Goal: Information Seeking & Learning: Understand process/instructions

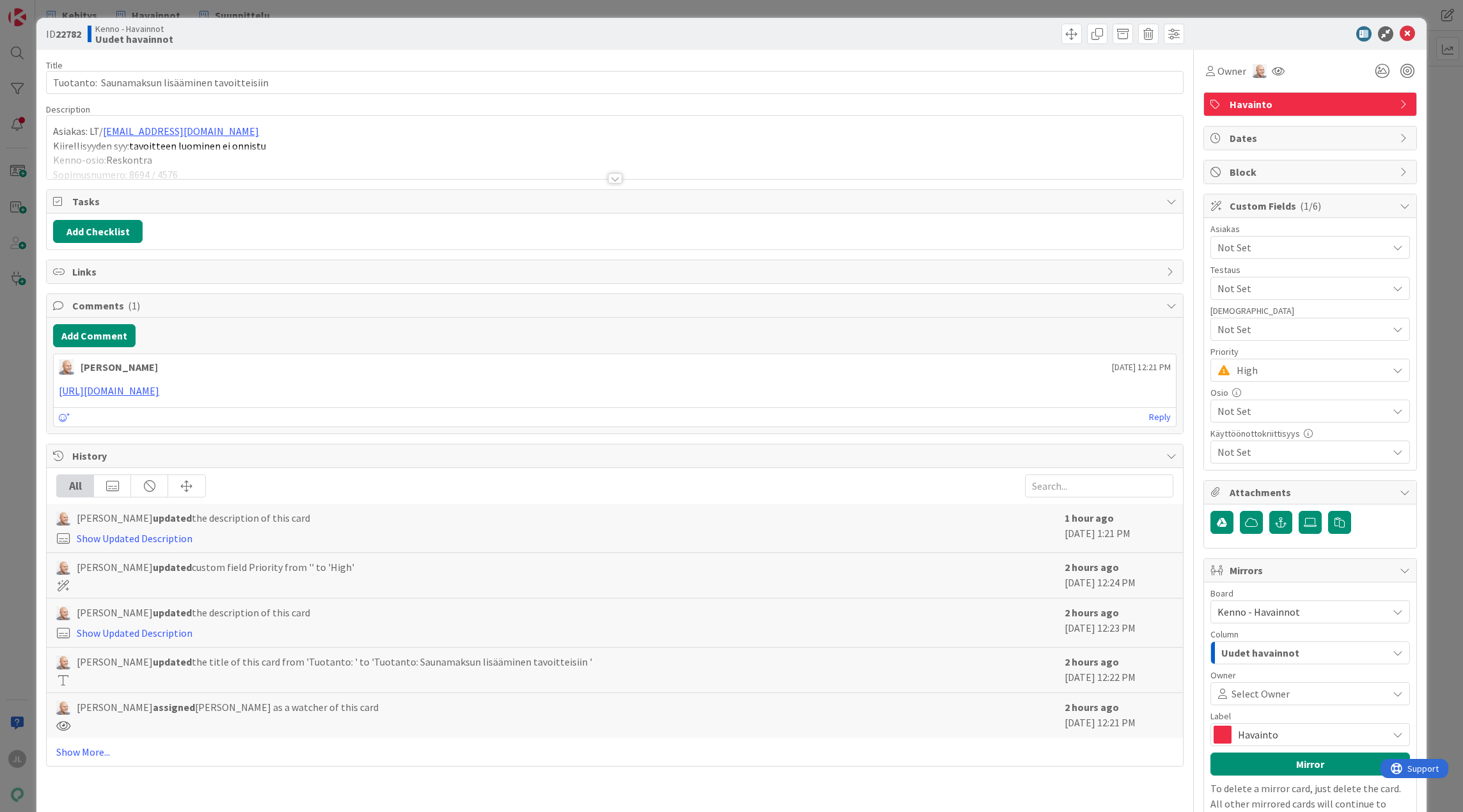
click at [601, 139] on p "Kiirellisyyden syy: tavoitteen luominen ei onnistu" at bounding box center [614, 146] width 1123 height 15
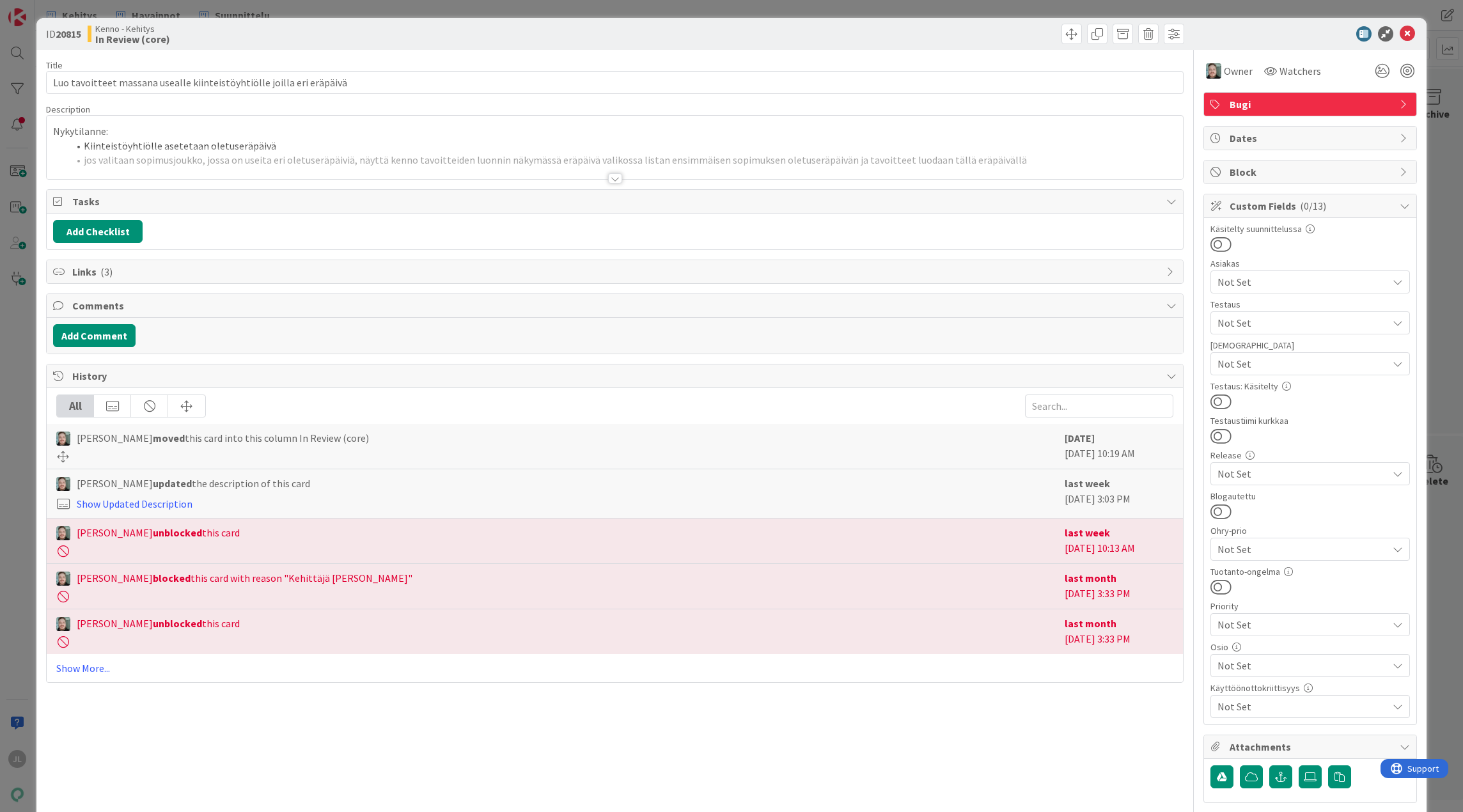
click at [896, 143] on li "Kiinteistöyhtiölle asetetaan oletuseräpäivä" at bounding box center [623, 146] width 1108 height 15
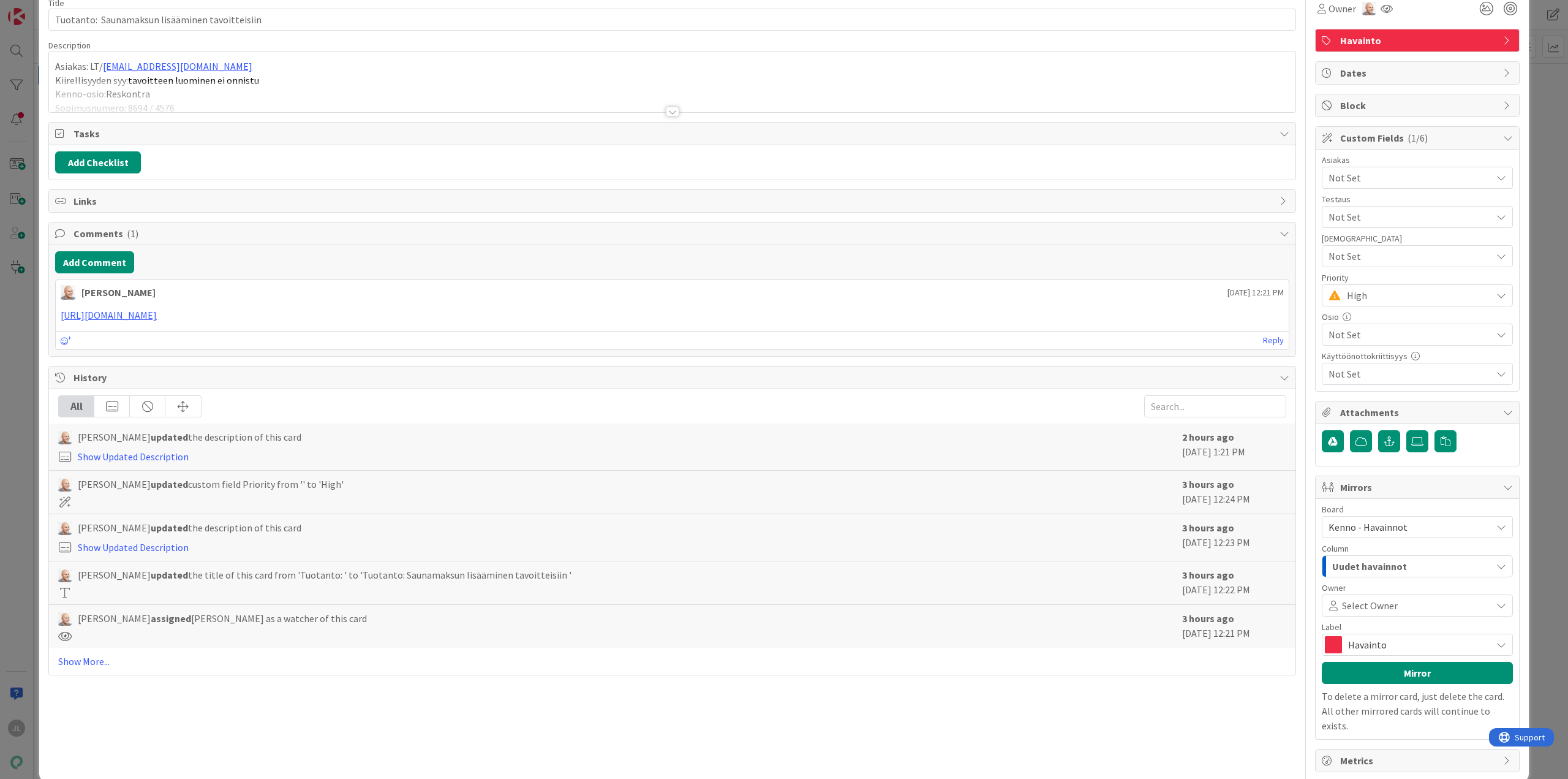
scroll to position [64, 0]
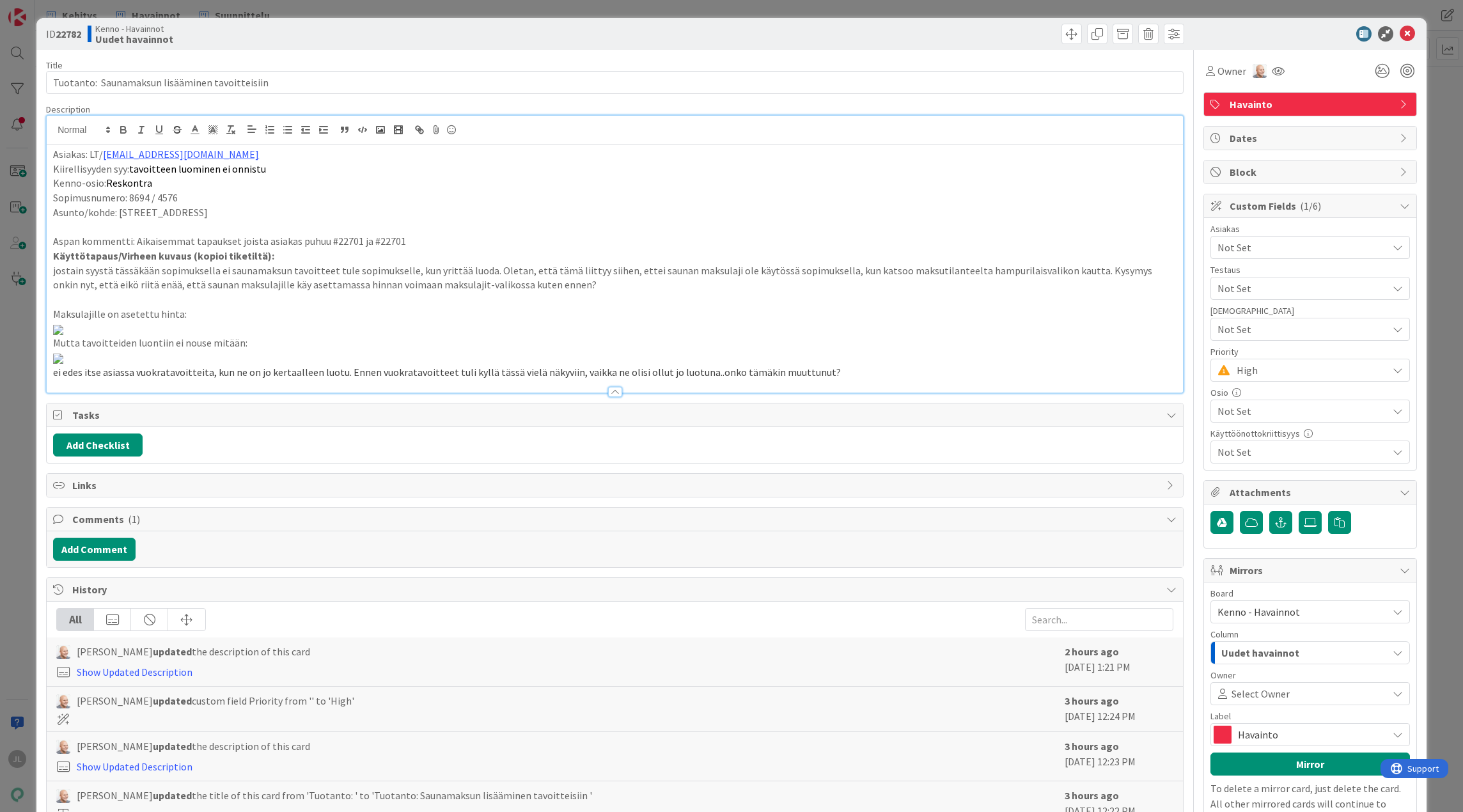
click at [139, 198] on p "Sopimusnumero: 8694 / 4576" at bounding box center [614, 198] width 1123 height 15
copy p "8694"
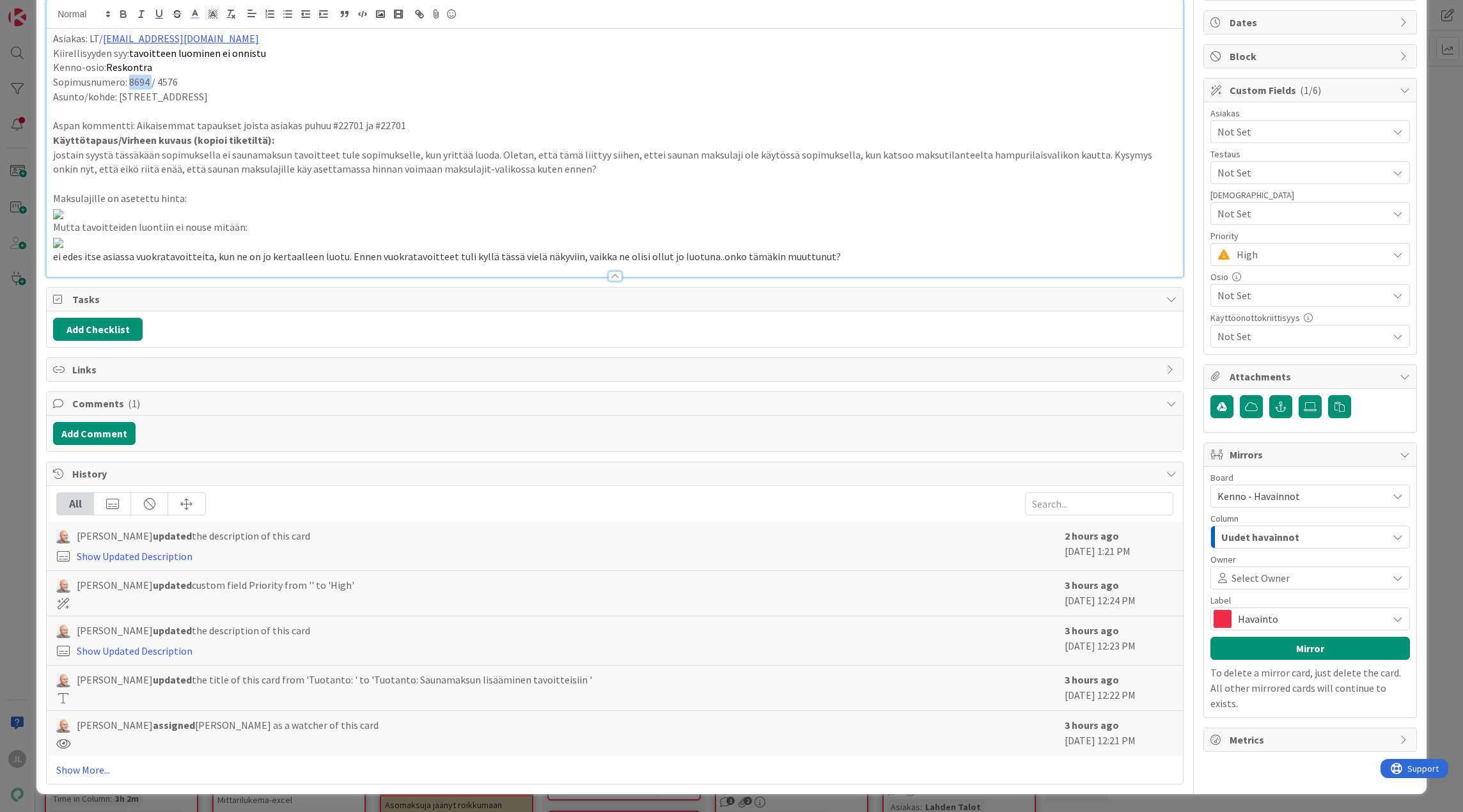
scroll to position [895, 0]
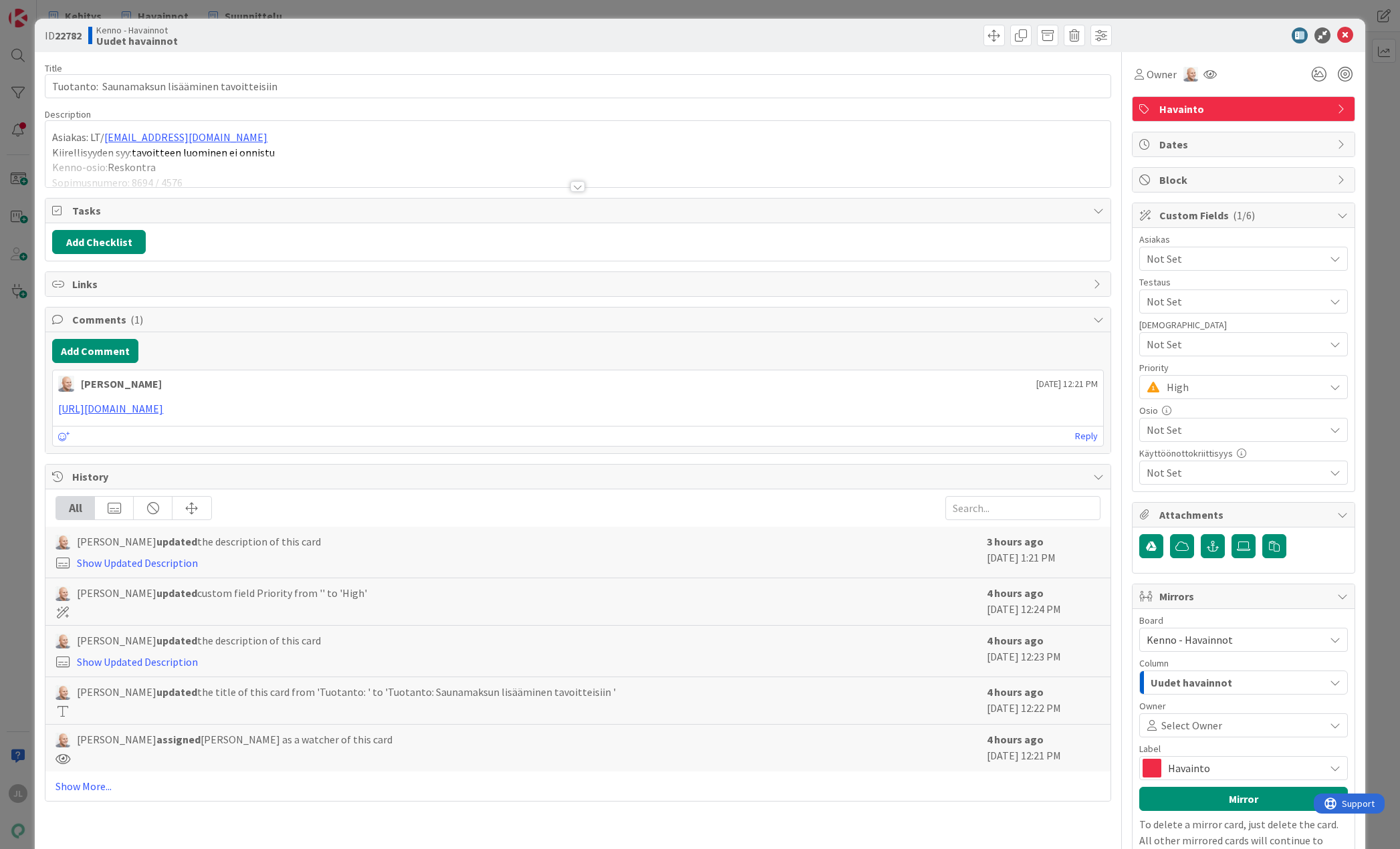
click at [224, 169] on div at bounding box center [577, 170] width 1064 height 34
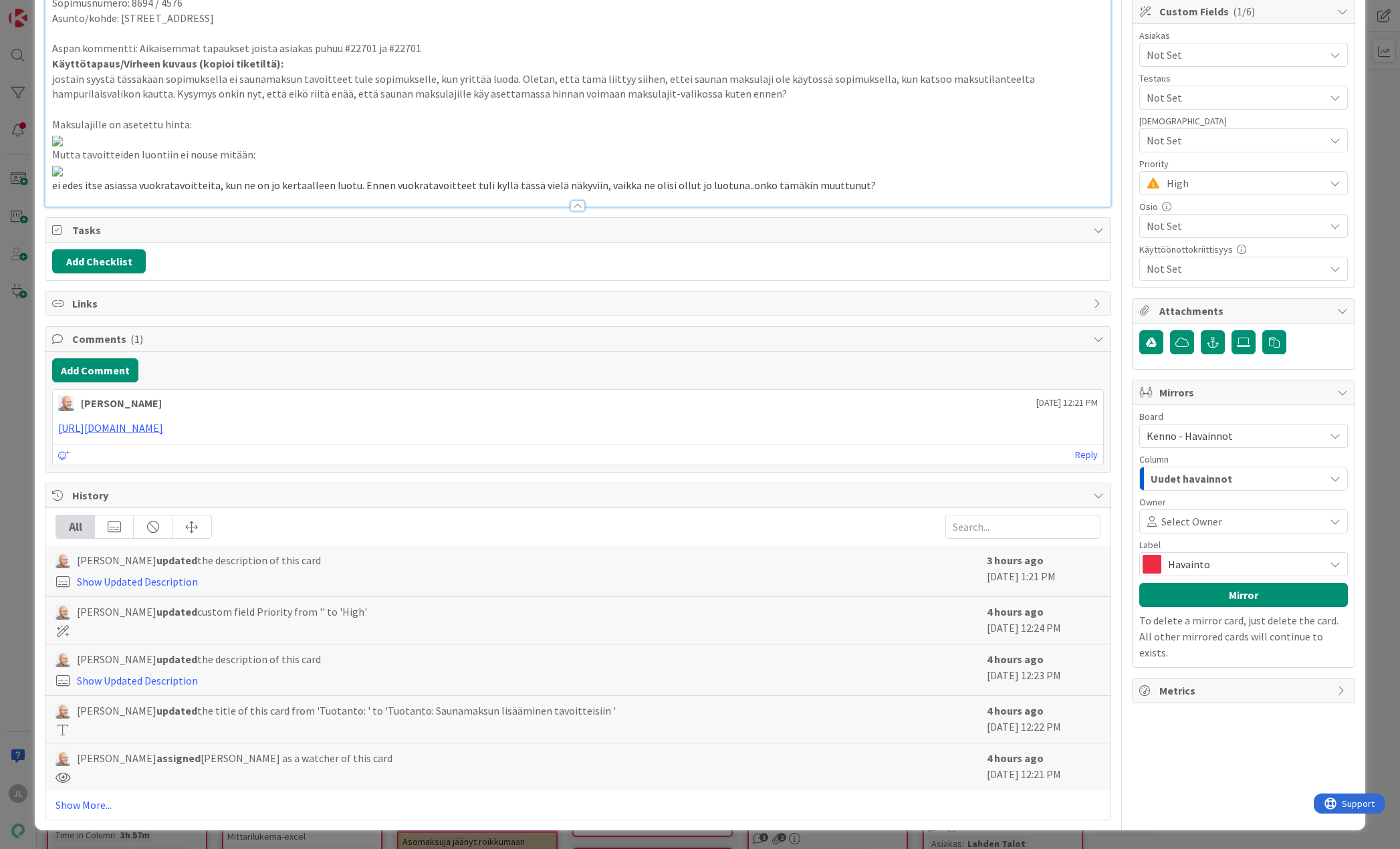
scroll to position [869, 0]
click at [888, 193] on p "ei edes itse asiassa vuokratavoitteita, kun ne on jo kertaalleen luotu. Ennen v…" at bounding box center [578, 186] width 1051 height 15
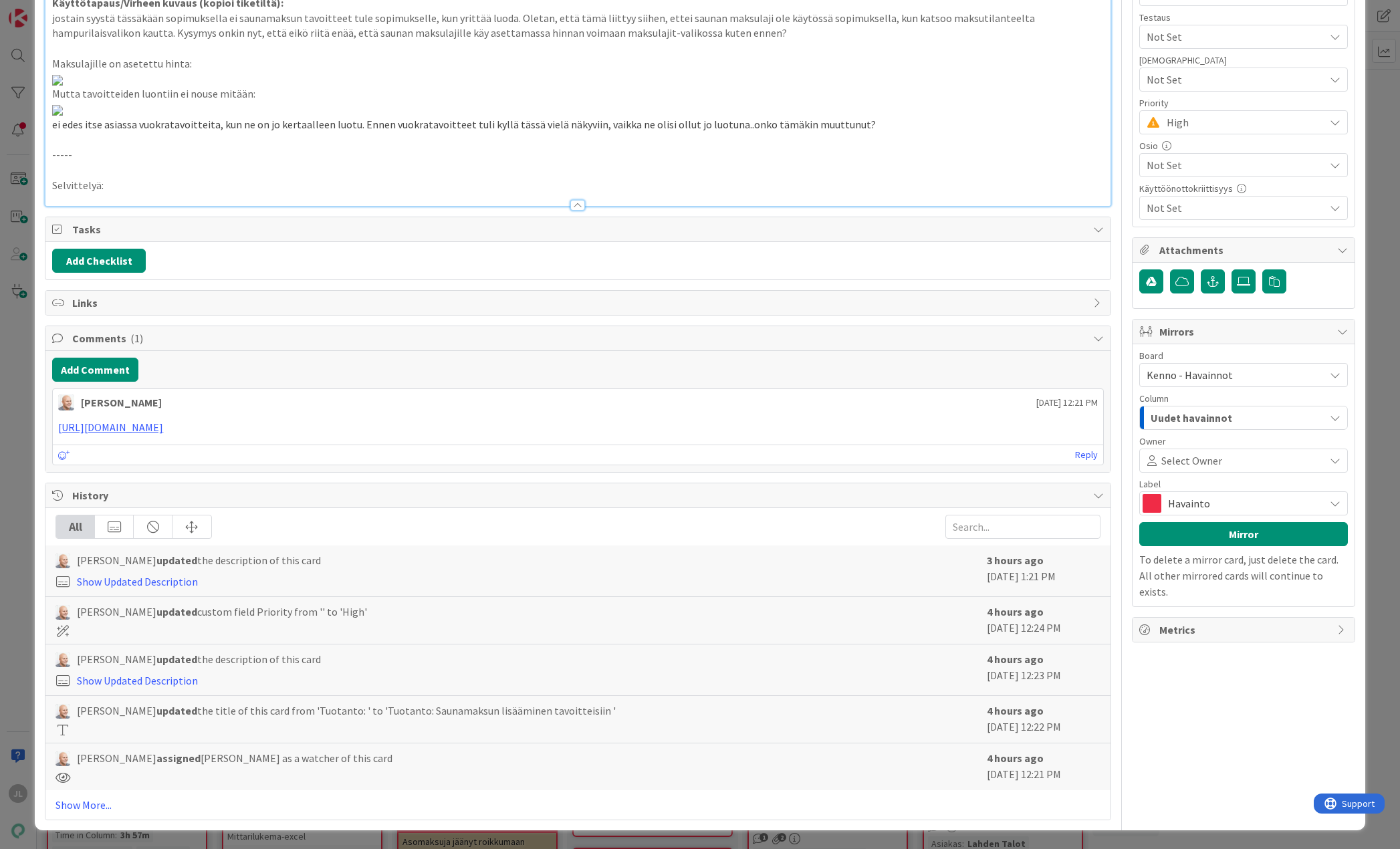
click at [141, 193] on p "Selvittelyä:" at bounding box center [578, 186] width 1051 height 15
click at [226, 193] on p "Selvittelyä:" at bounding box center [578, 186] width 1051 height 15
click at [275, 178] on p at bounding box center [578, 170] width 1051 height 15
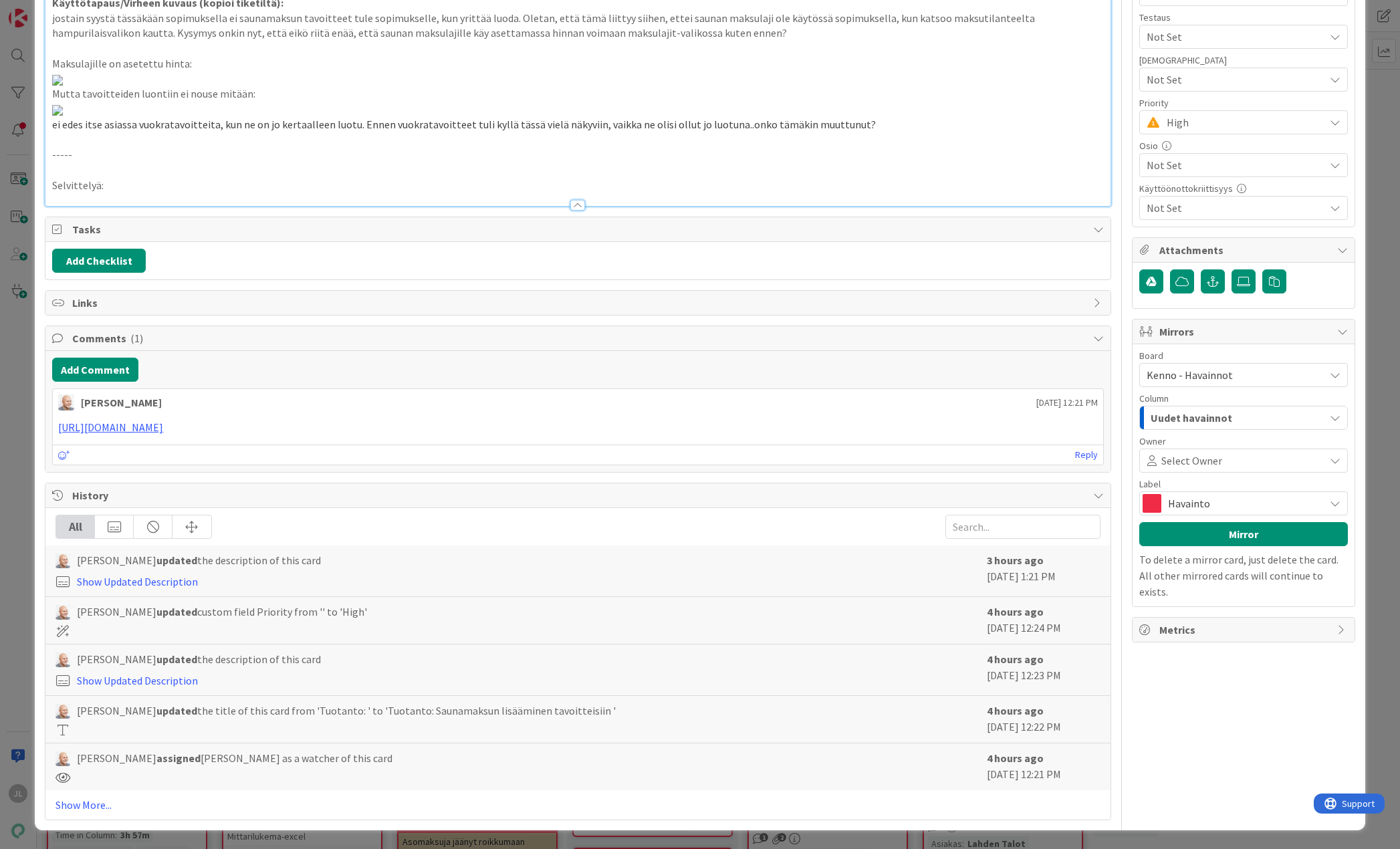
scroll to position [847, 0]
click at [88, 193] on p "Selvittelyä:" at bounding box center [578, 186] width 1051 height 15
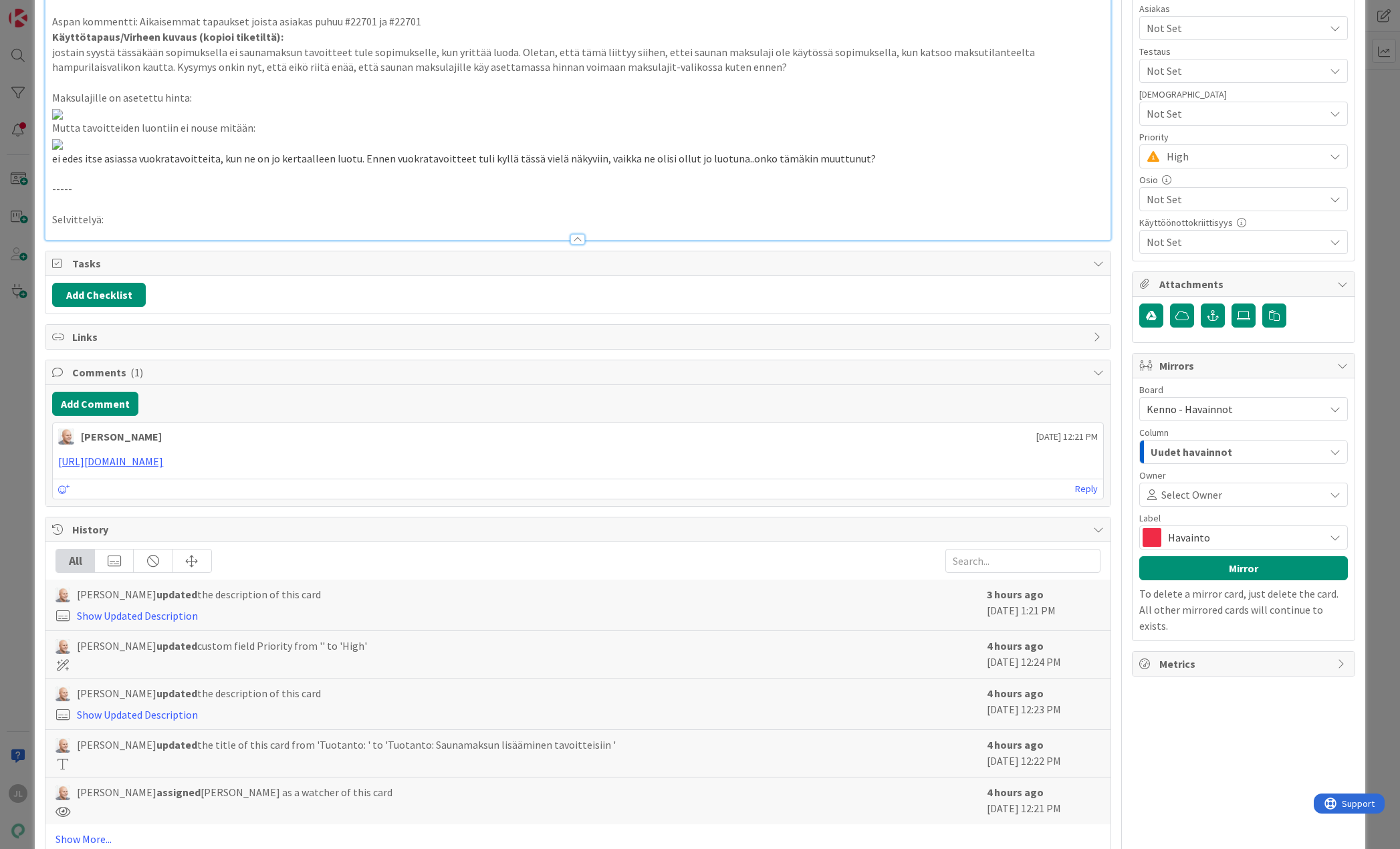
scroll to position [556, 0]
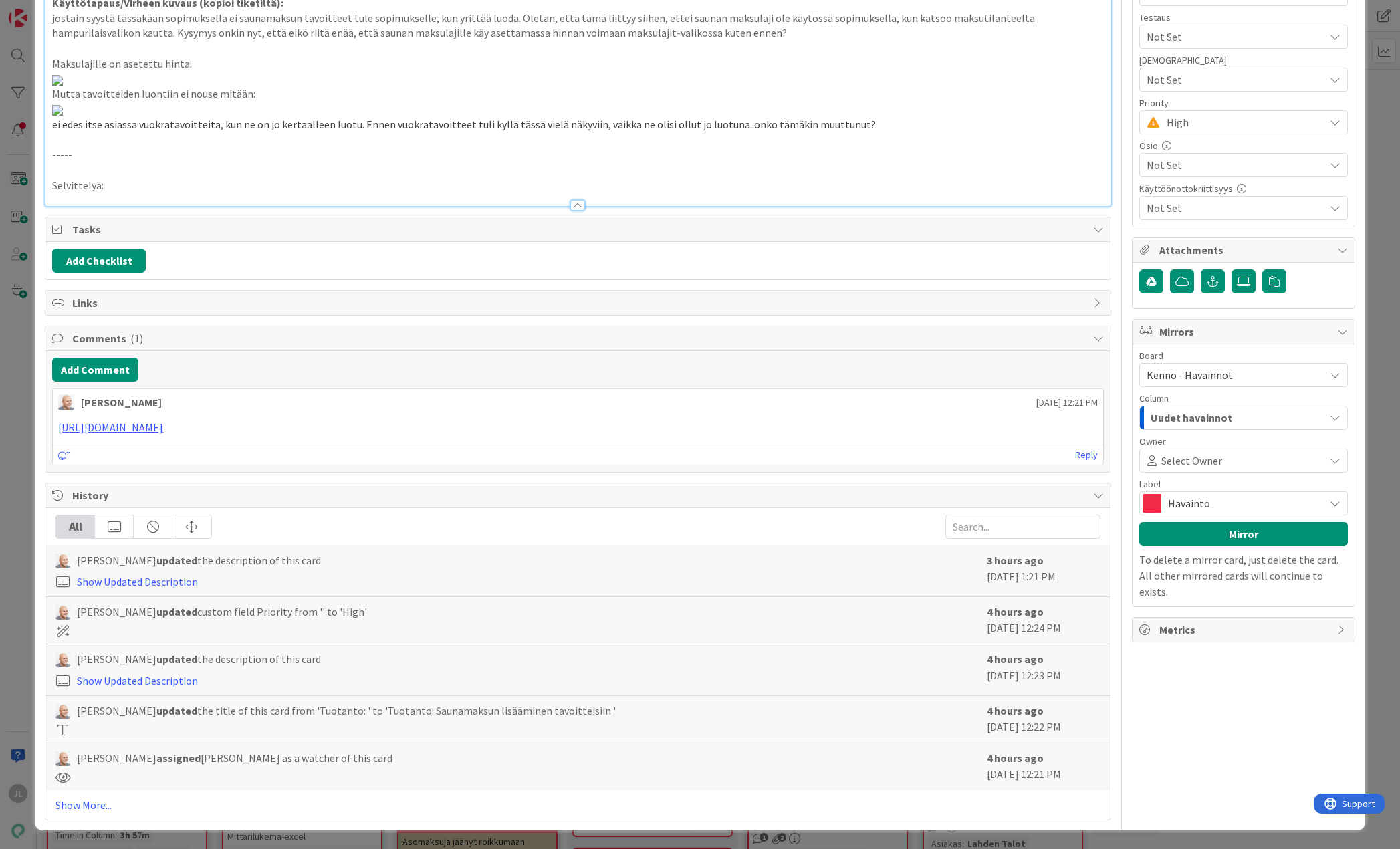
click at [70, 193] on p "Selvittelyä:" at bounding box center [578, 186] width 1051 height 15
click at [184, 193] on p "Selvittelyä:" at bounding box center [578, 186] width 1051 height 15
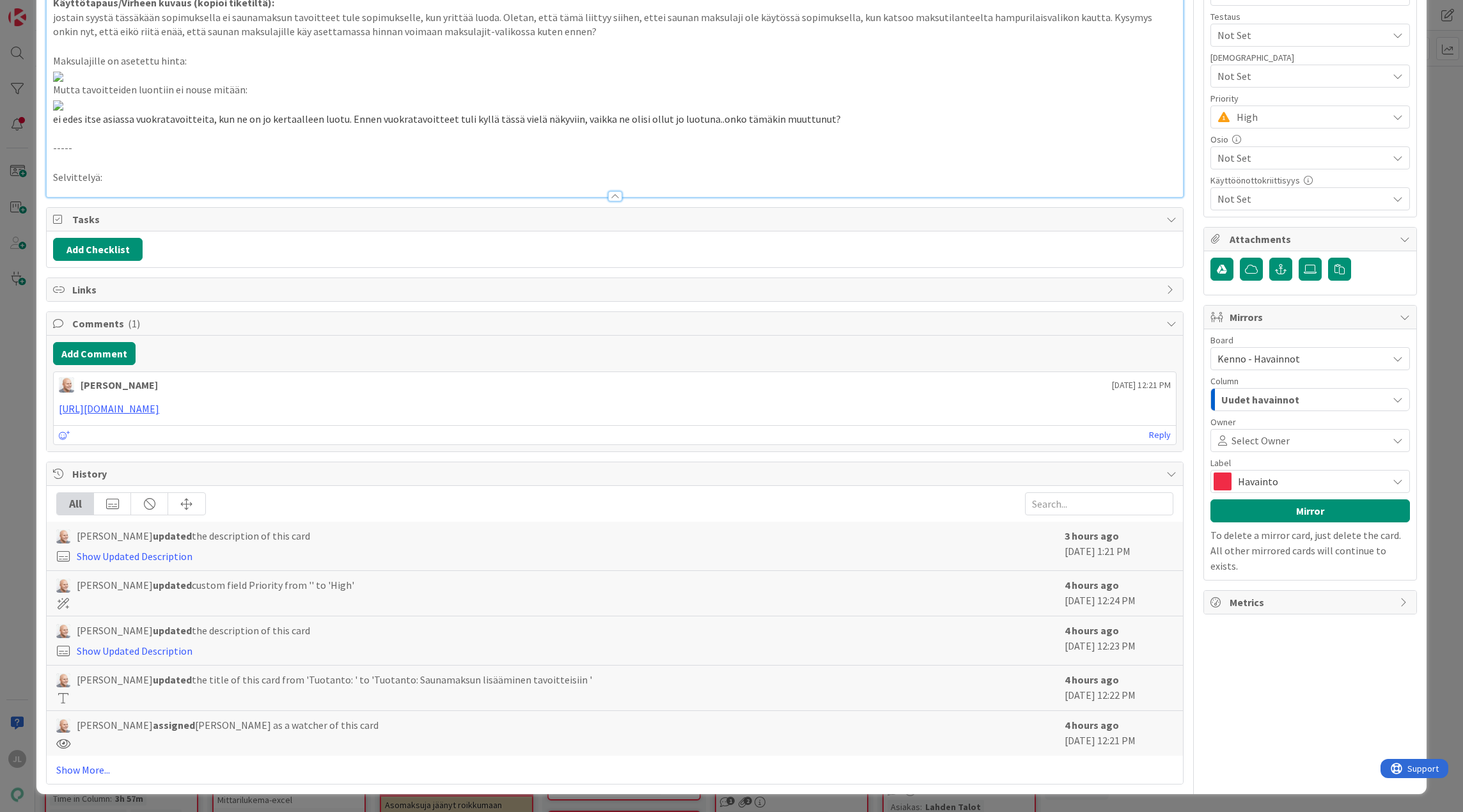
scroll to position [672, 0]
click at [156, 185] on p "Selvittelyä:" at bounding box center [614, 177] width 1123 height 15
click at [115, 185] on p "Selvittelyä:" at bounding box center [614, 177] width 1123 height 15
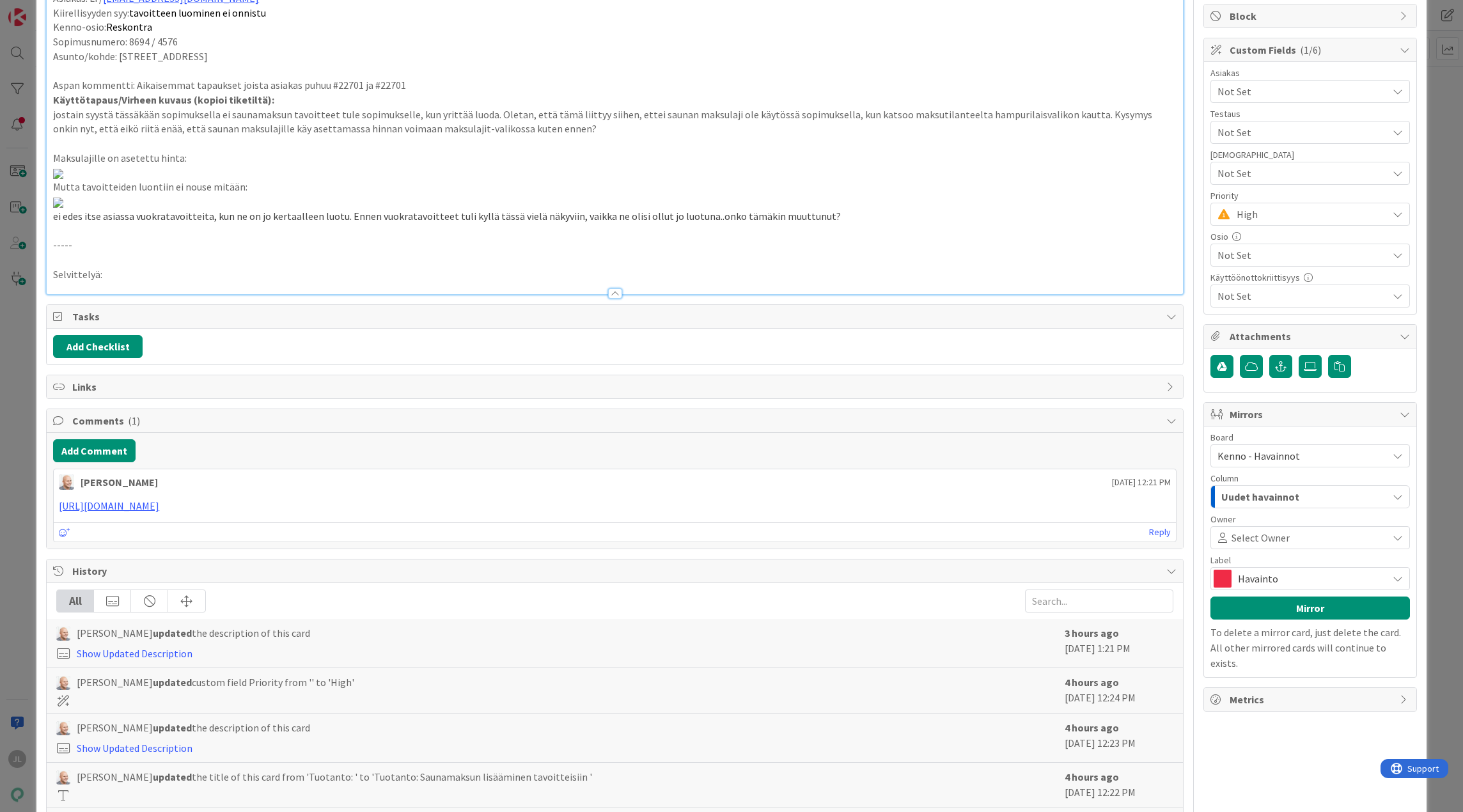
scroll to position [0, 0]
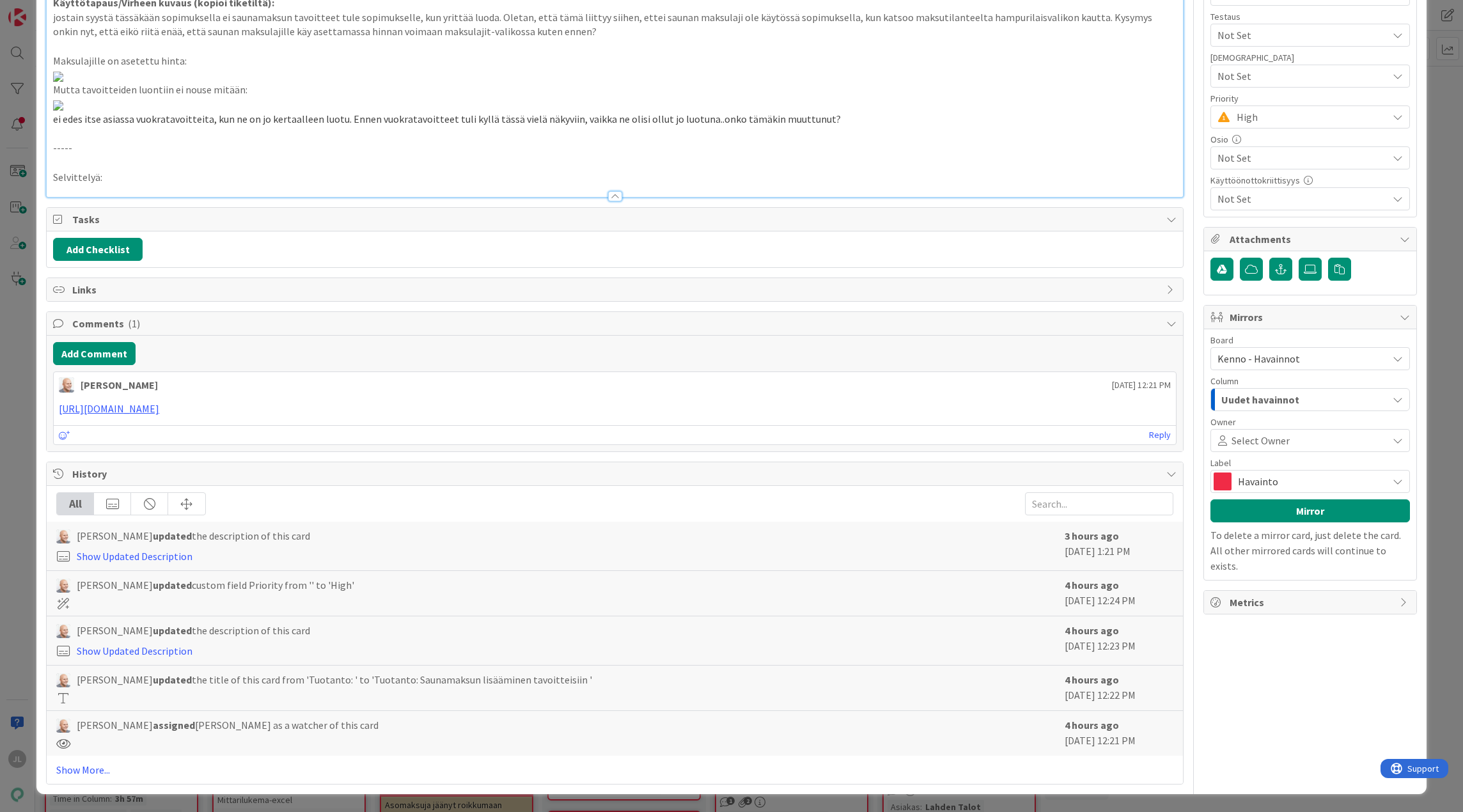
click at [115, 197] on div at bounding box center [615, 190] width 1136 height 13
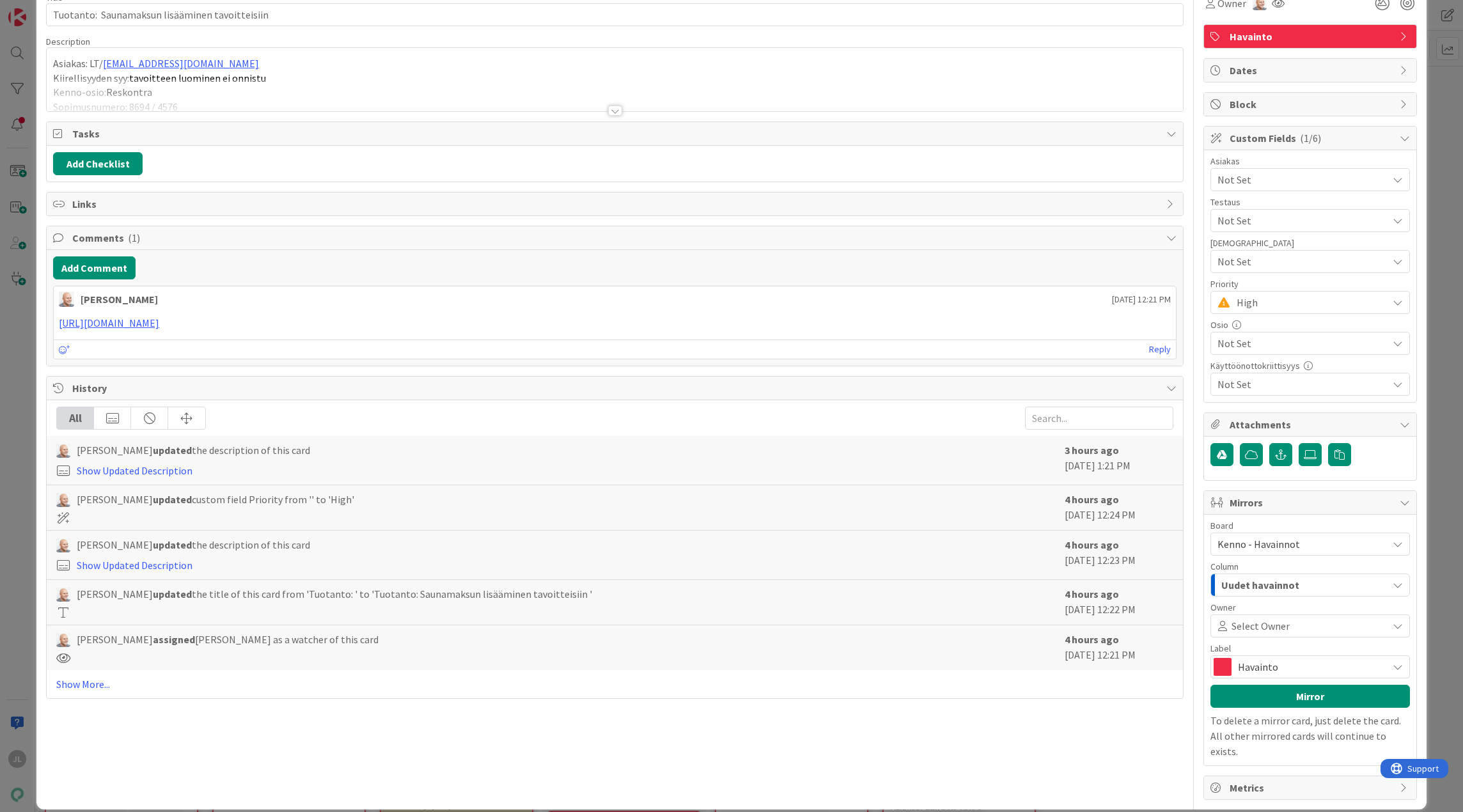
click at [255, 84] on div at bounding box center [615, 94] width 1136 height 32
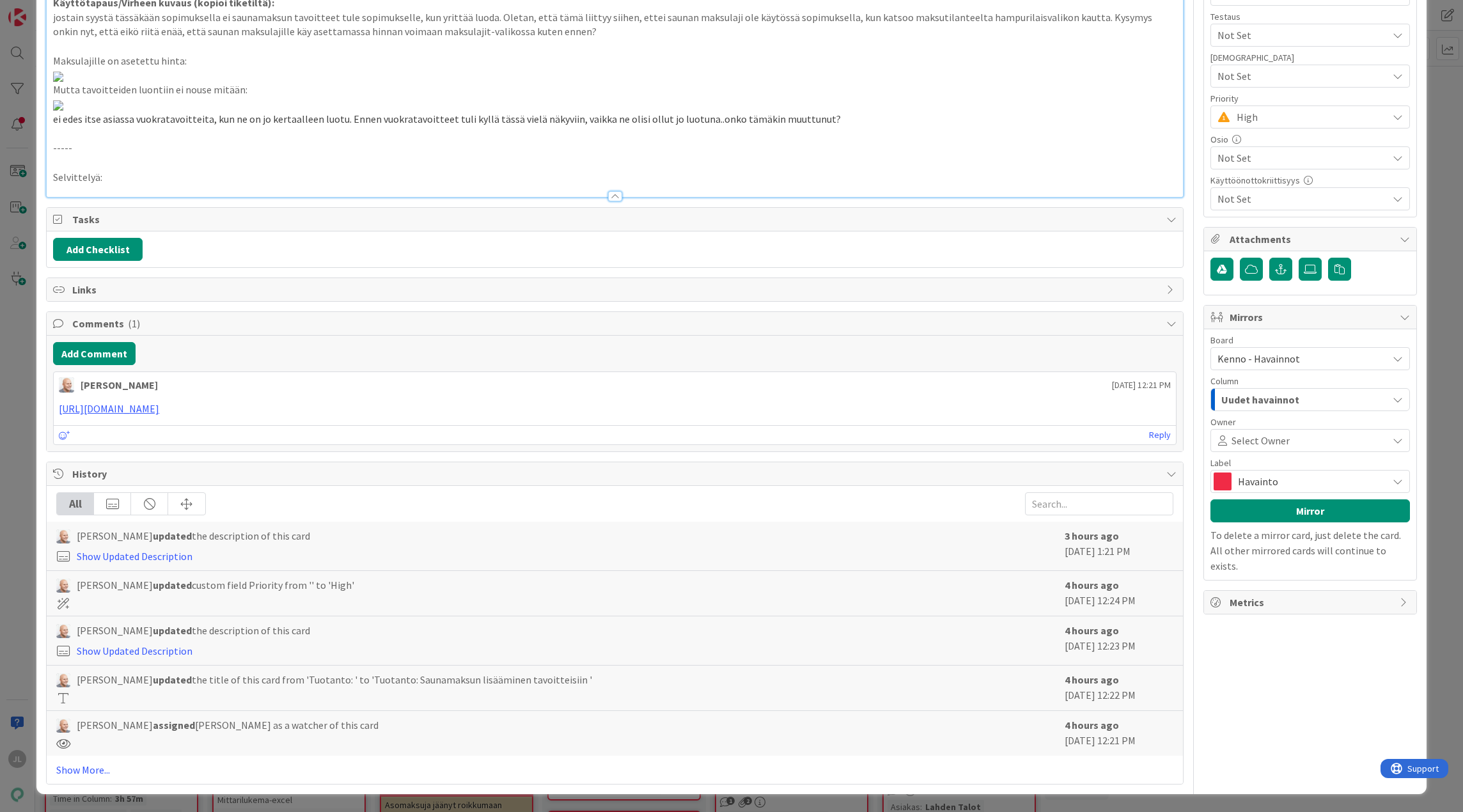
click at [99, 197] on div at bounding box center [615, 190] width 1136 height 13
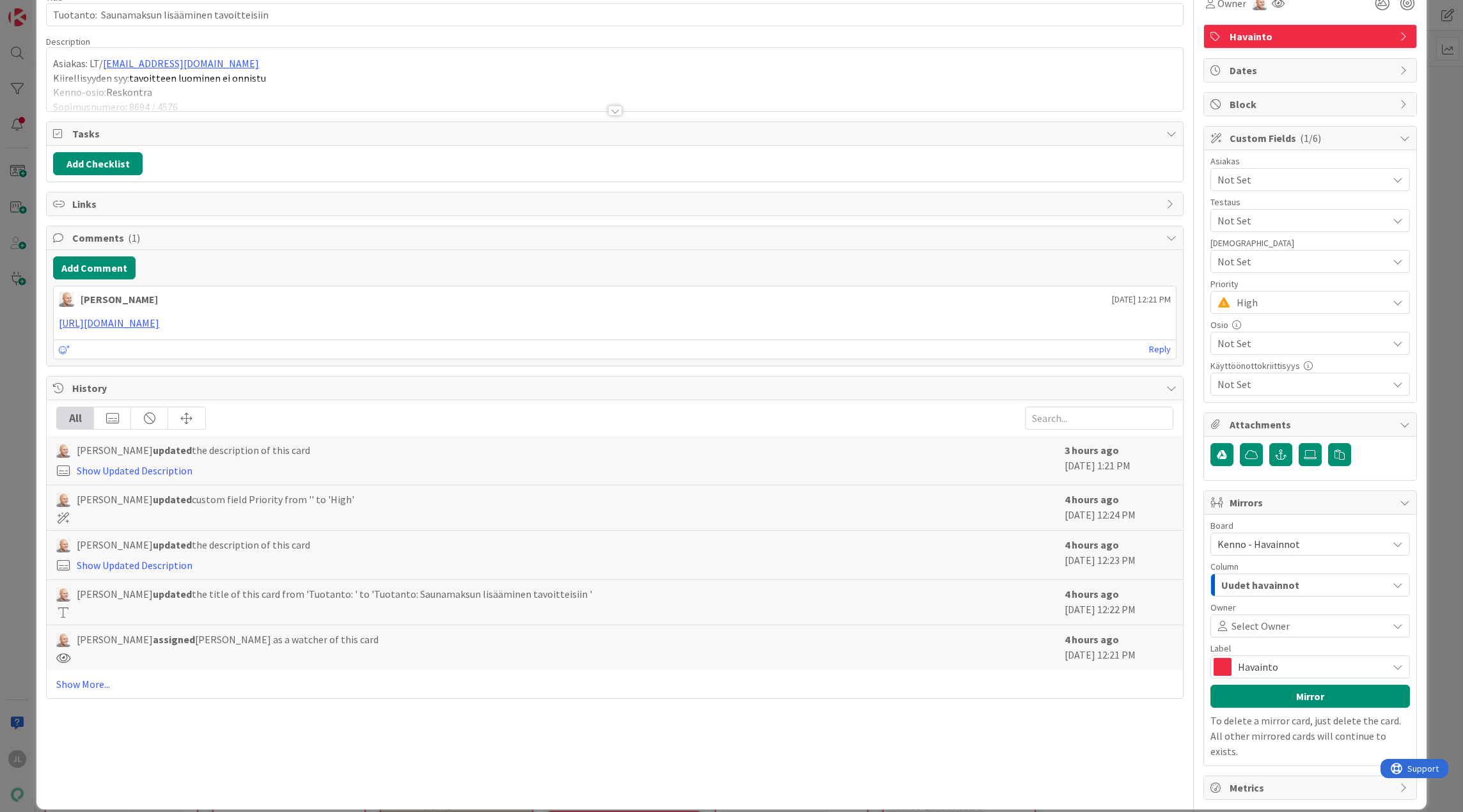
click at [97, 88] on div at bounding box center [615, 94] width 1136 height 32
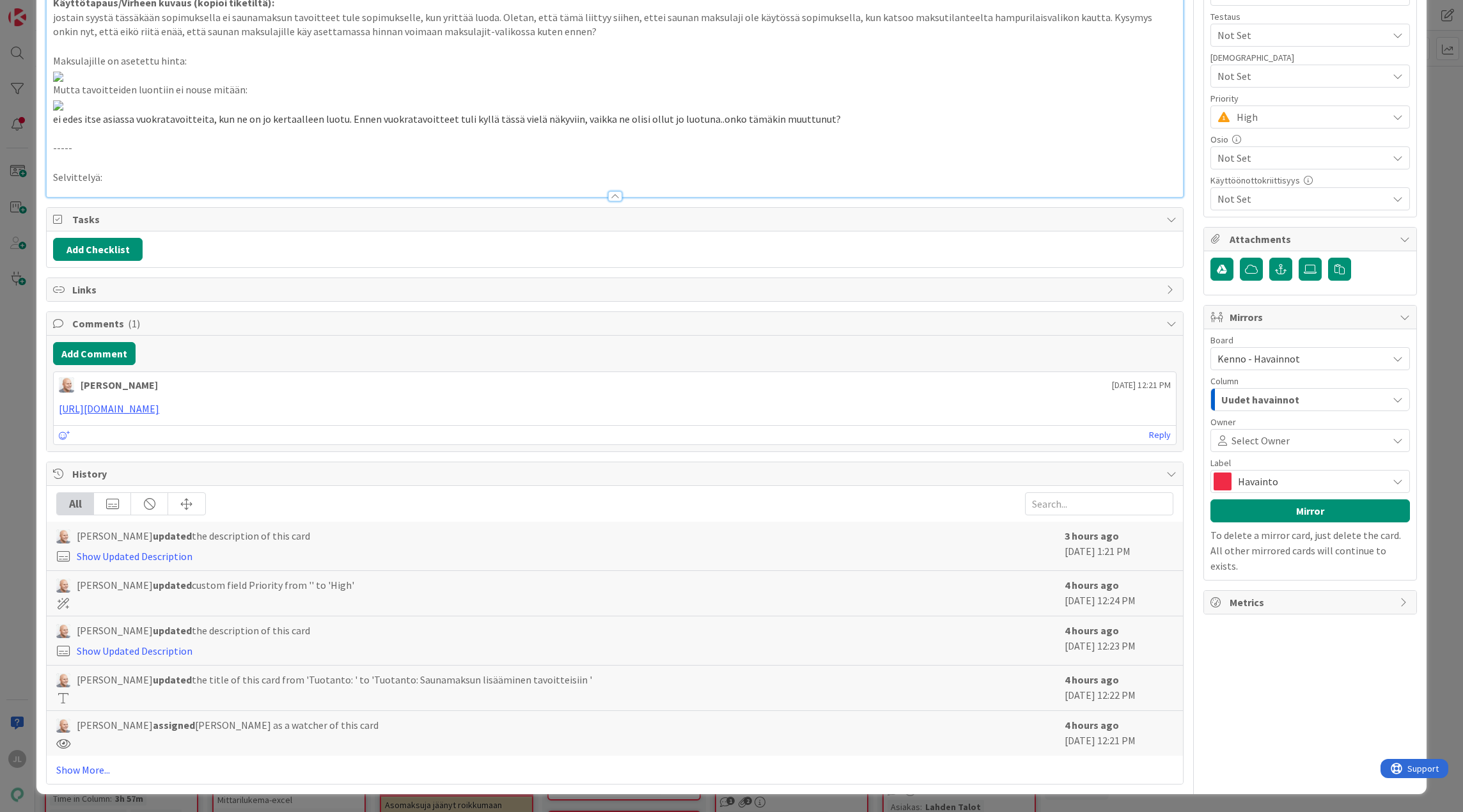
scroll to position [643, 0]
click at [117, 185] on p "Selvittelyä:" at bounding box center [614, 177] width 1123 height 15
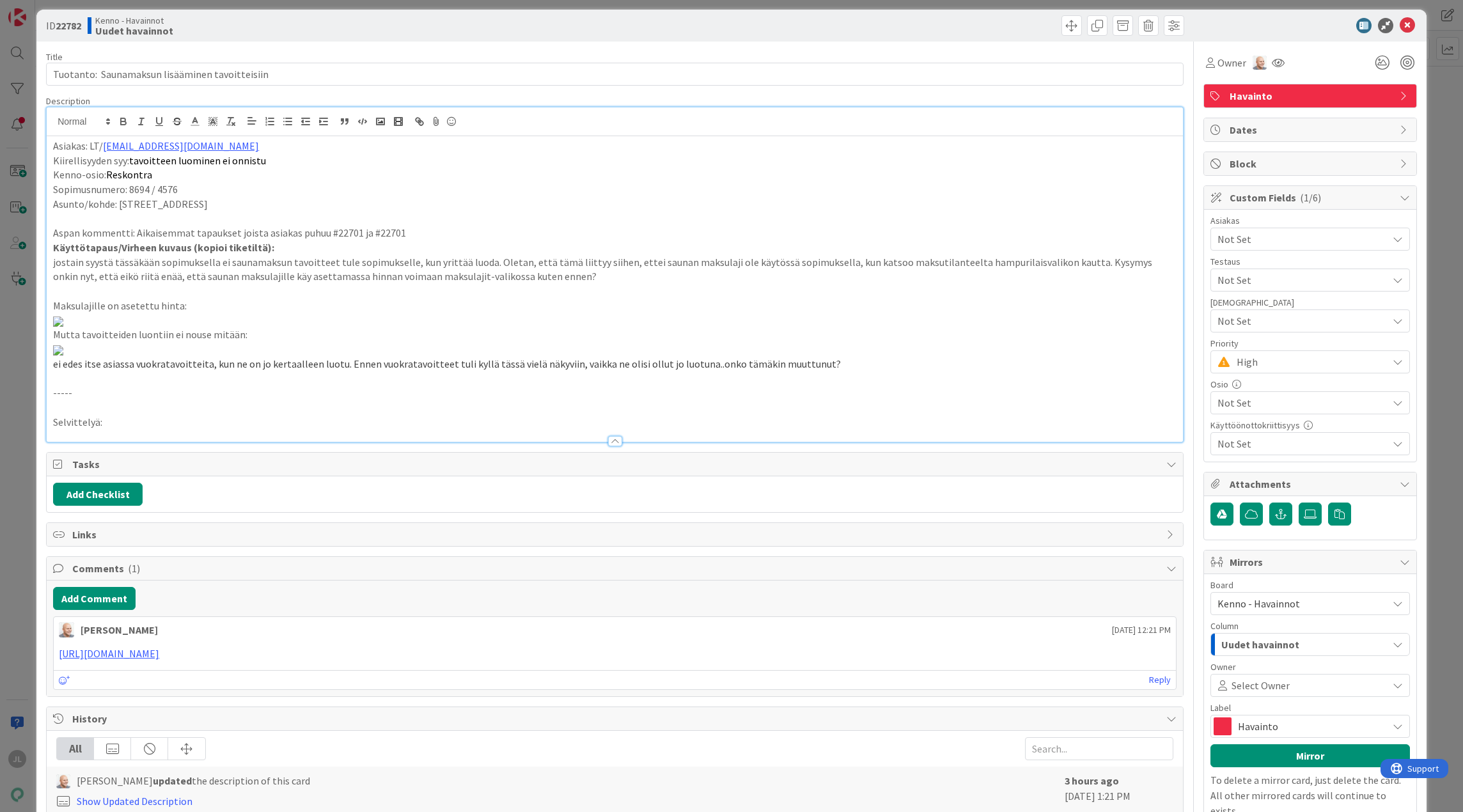
scroll to position [0, 0]
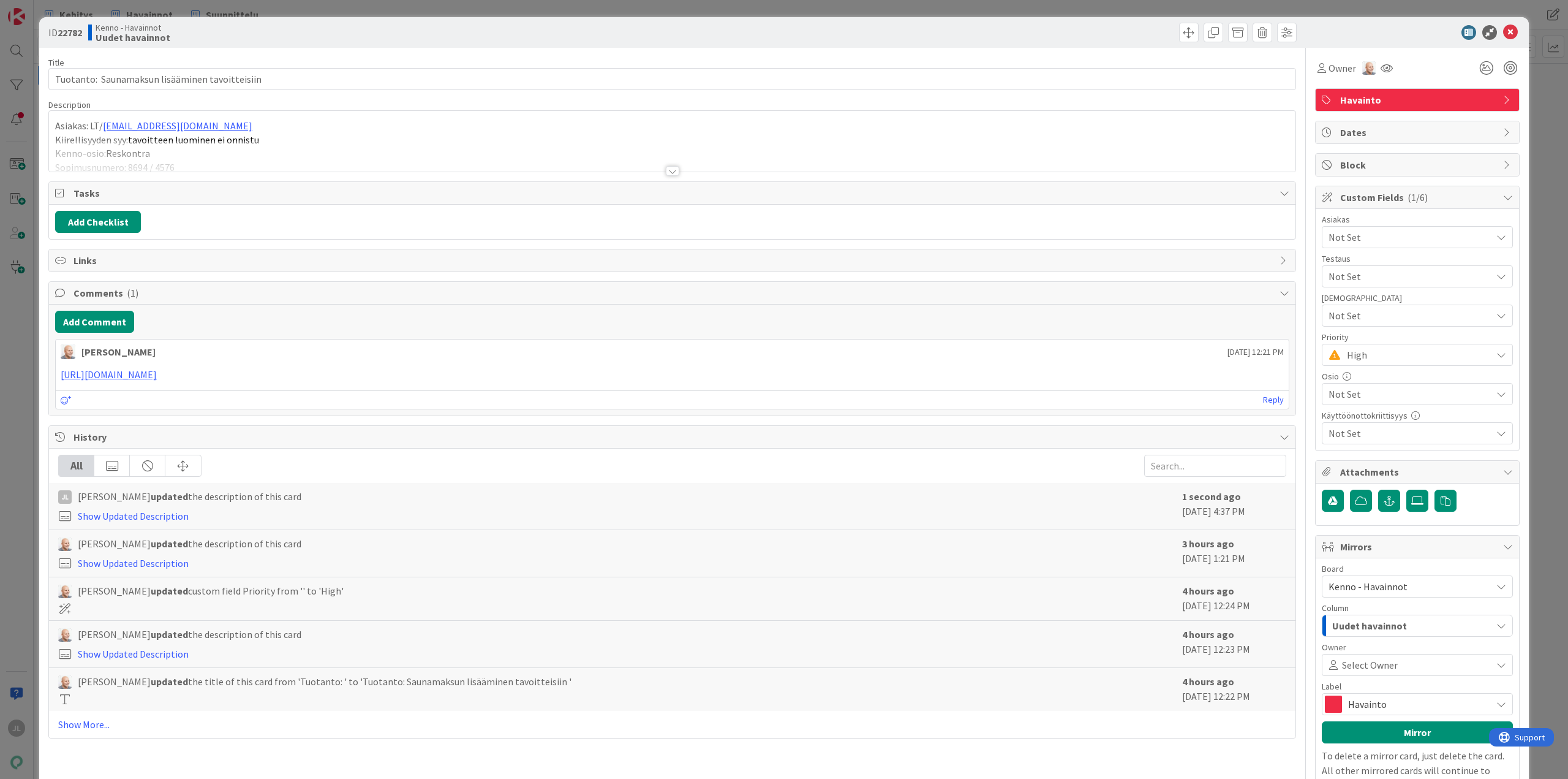
click at [915, 39] on div at bounding box center [986, 32] width 621 height 20
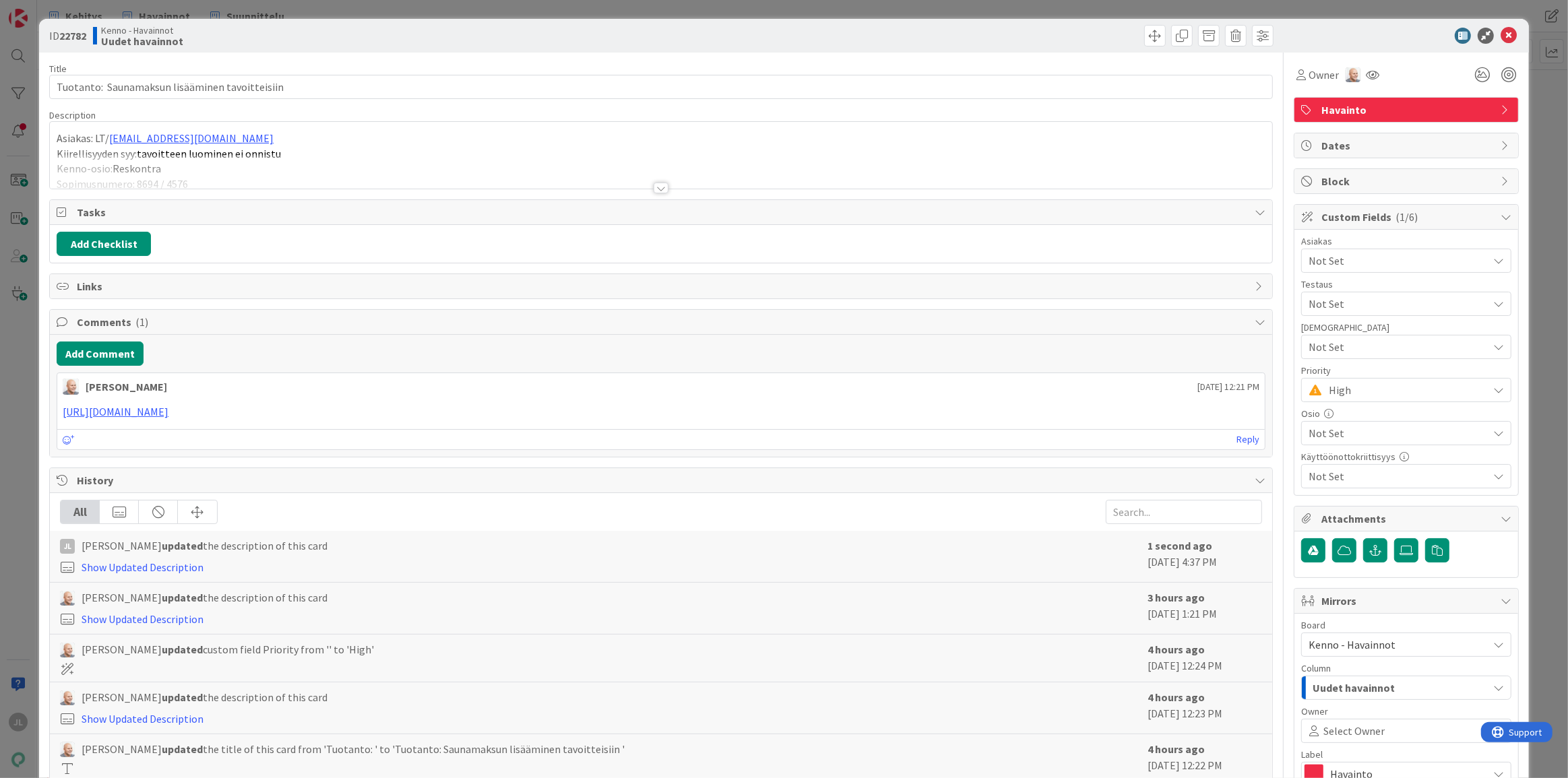
click at [837, 36] on div at bounding box center [968, 35] width 608 height 22
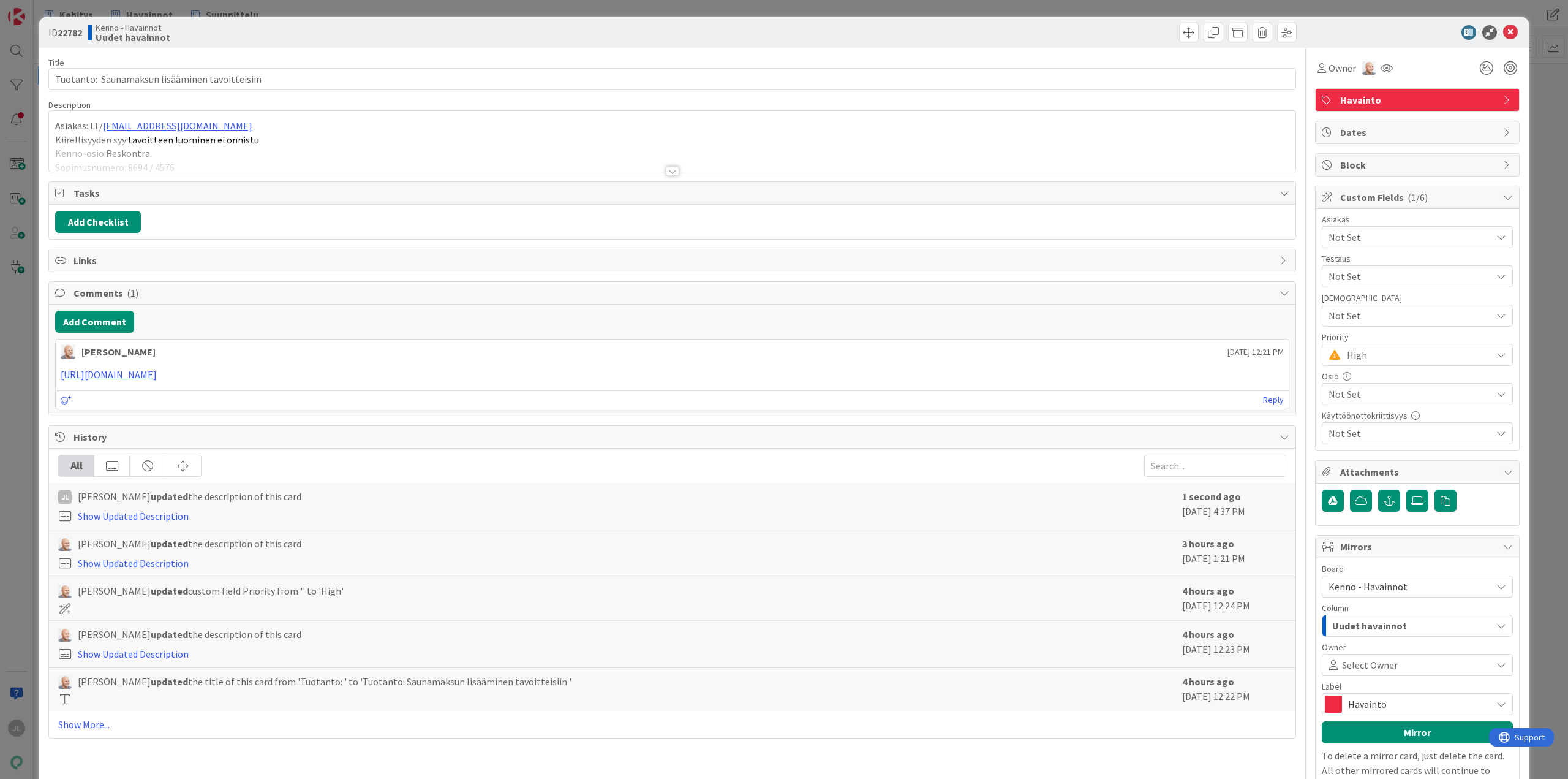
click at [593, 145] on div at bounding box center [672, 156] width 1247 height 31
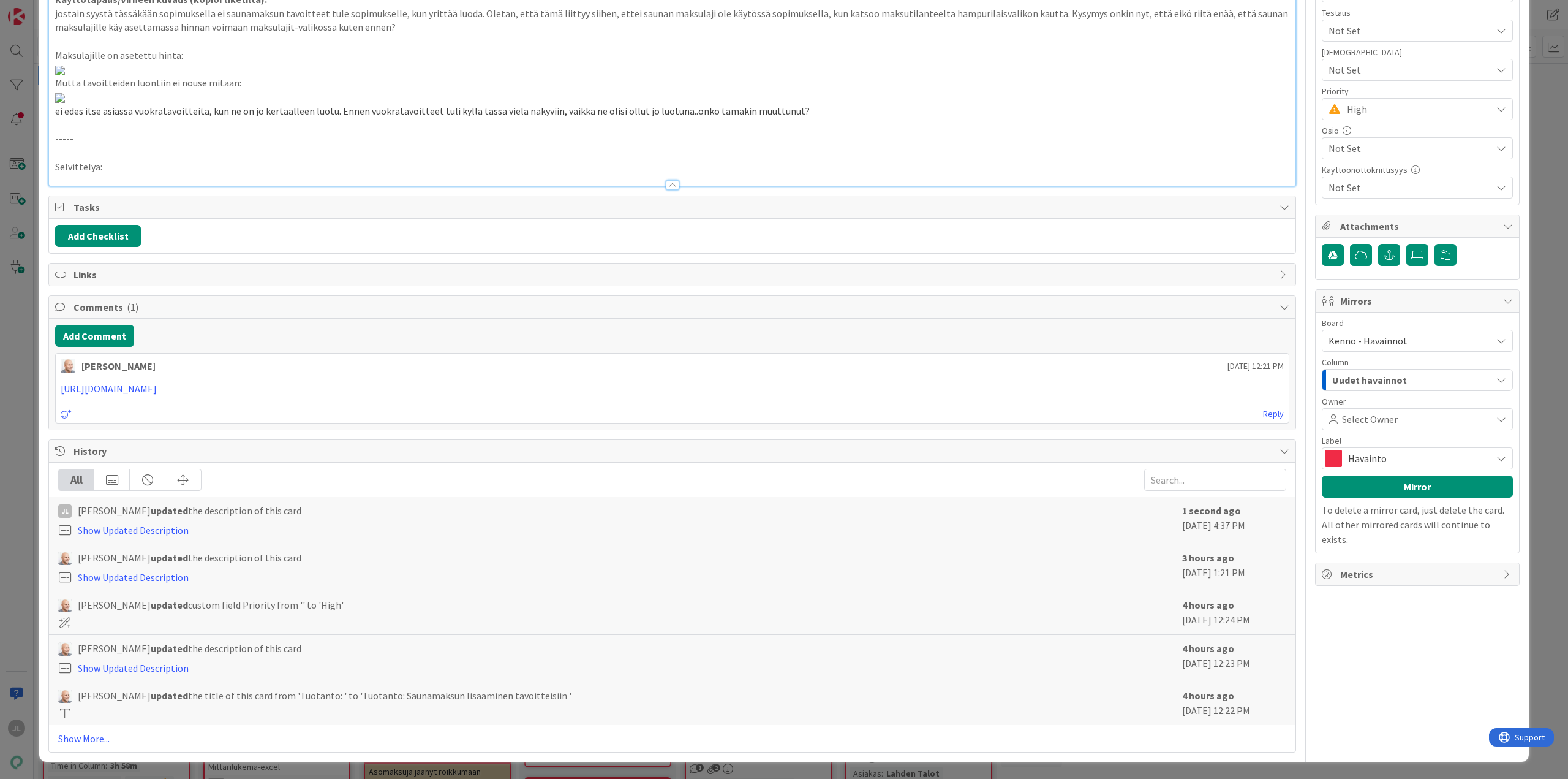
scroll to position [858, 0]
click at [135, 160] on p at bounding box center [672, 153] width 1234 height 14
click at [130, 174] on p "Selvittelyä:" at bounding box center [672, 167] width 1234 height 14
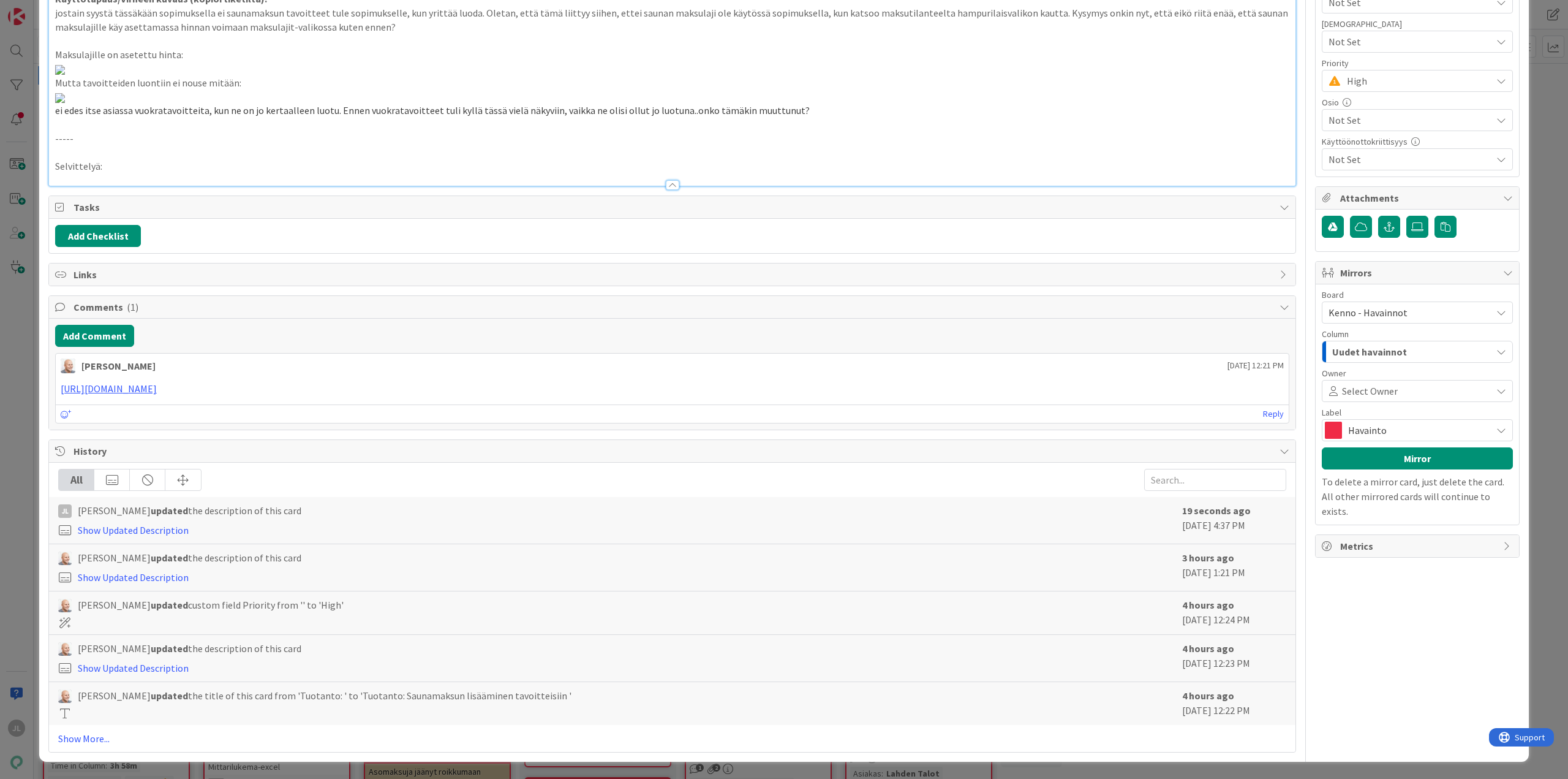
scroll to position [966, 0]
click at [102, 173] on p "Selvittelyä:" at bounding box center [672, 166] width 1234 height 14
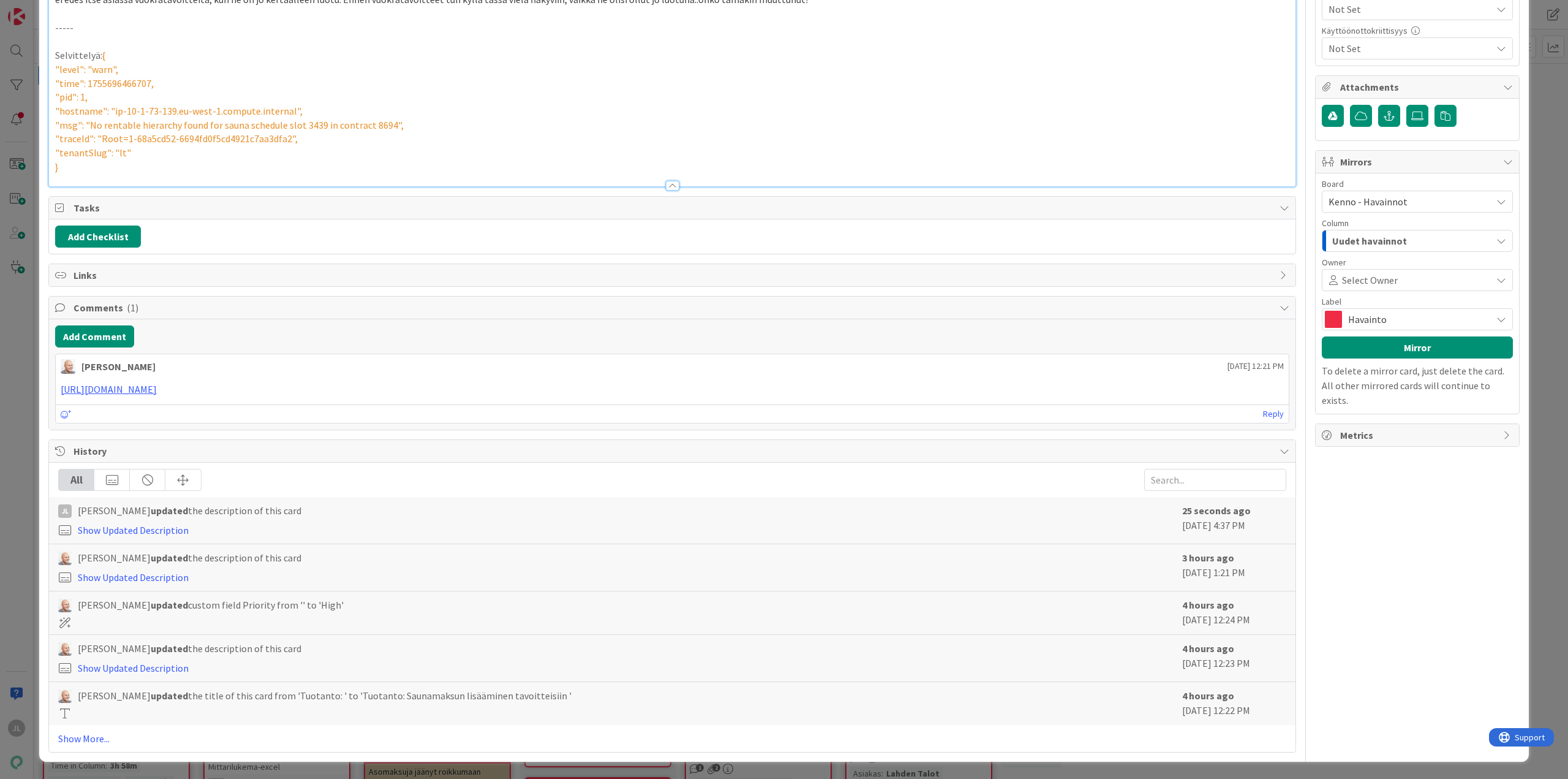
click at [100, 63] on p "Selvittelyä: {" at bounding box center [672, 56] width 1234 height 14
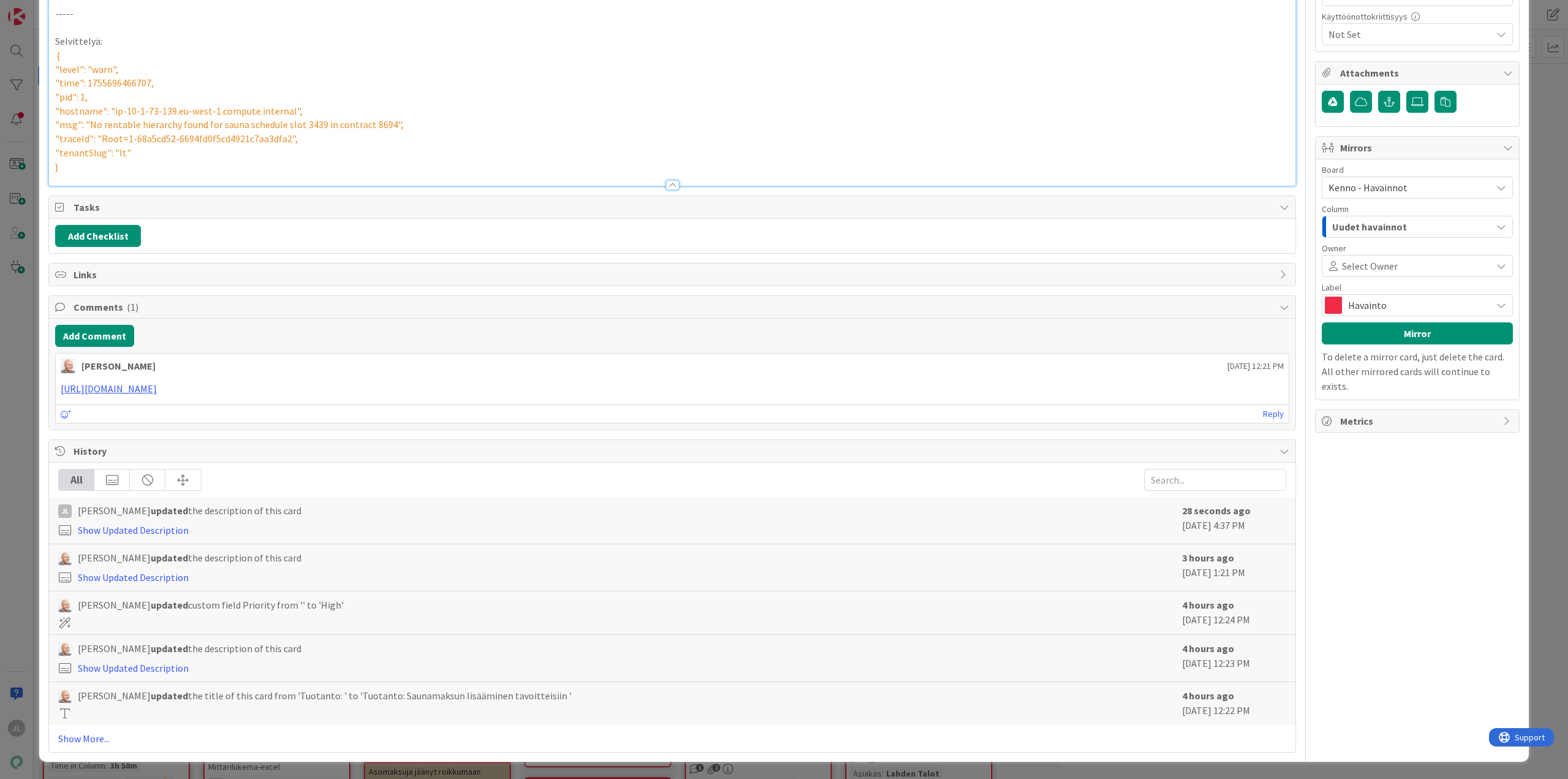
click at [114, 49] on p "Selvittelyä:" at bounding box center [672, 41] width 1234 height 14
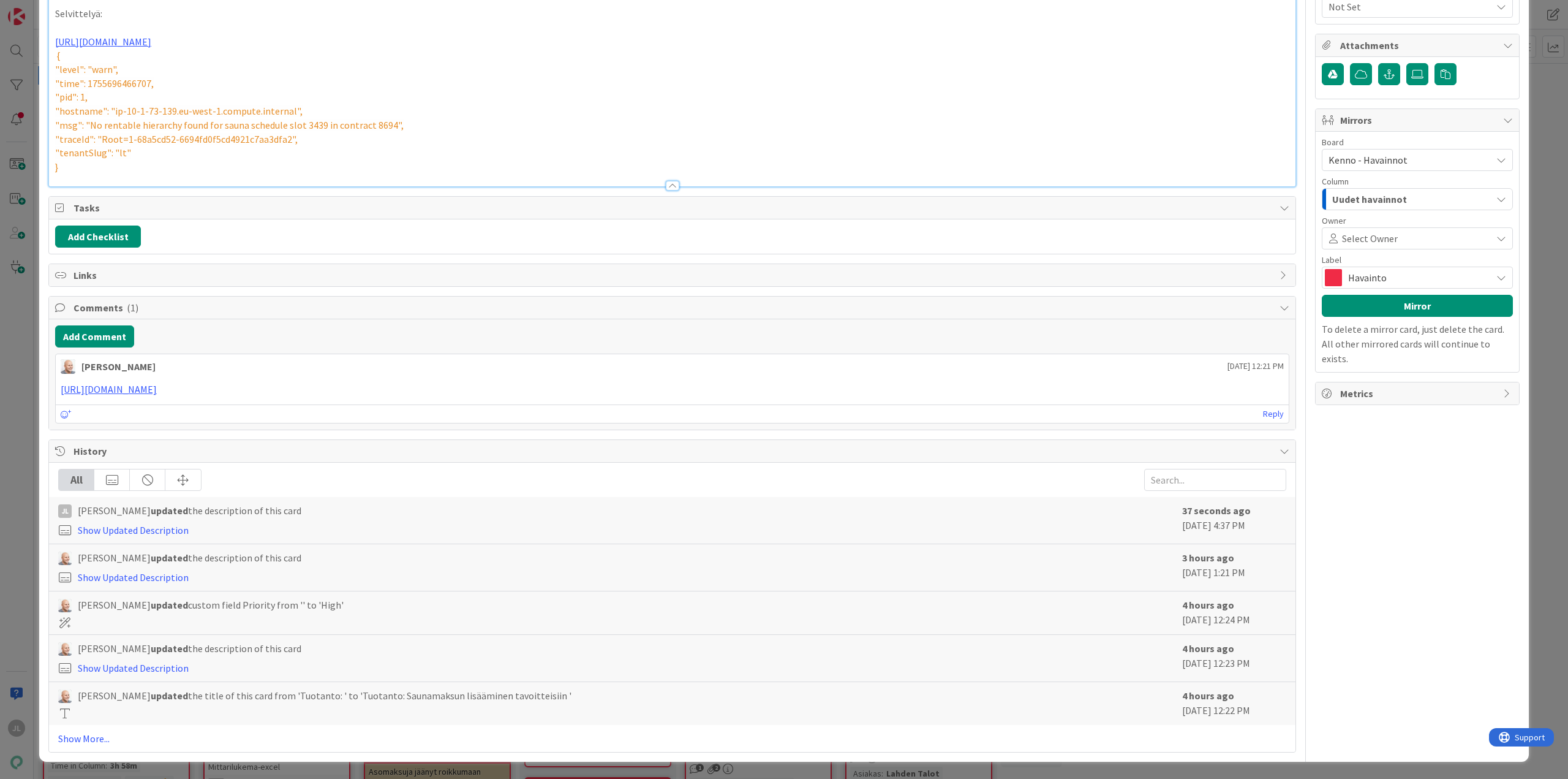
click at [121, 21] on p "Selvittelyä:" at bounding box center [672, 14] width 1234 height 14
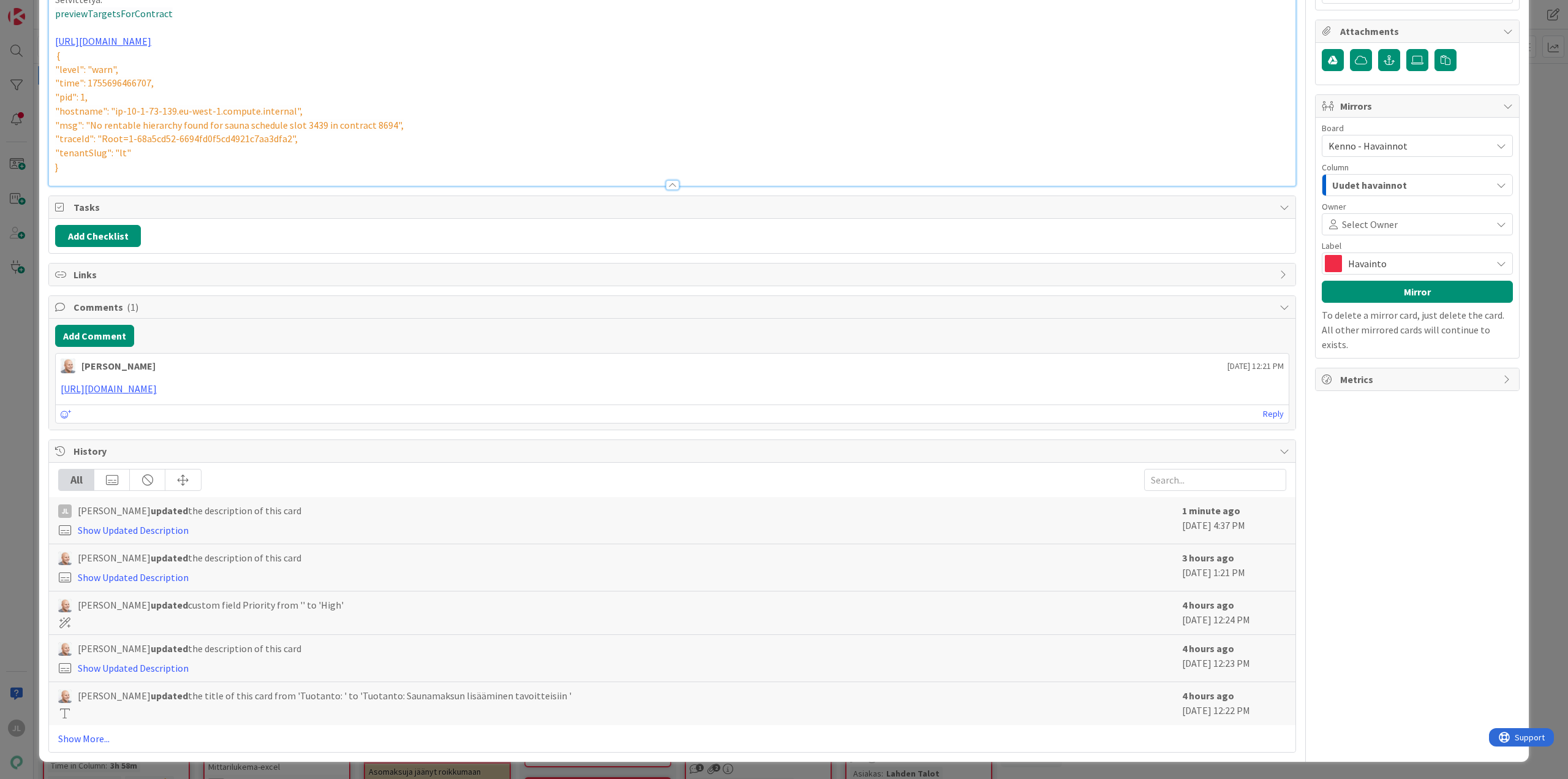
click at [138, 7] on p "Selvittelyä:" at bounding box center [672, -1] width 1234 height 14
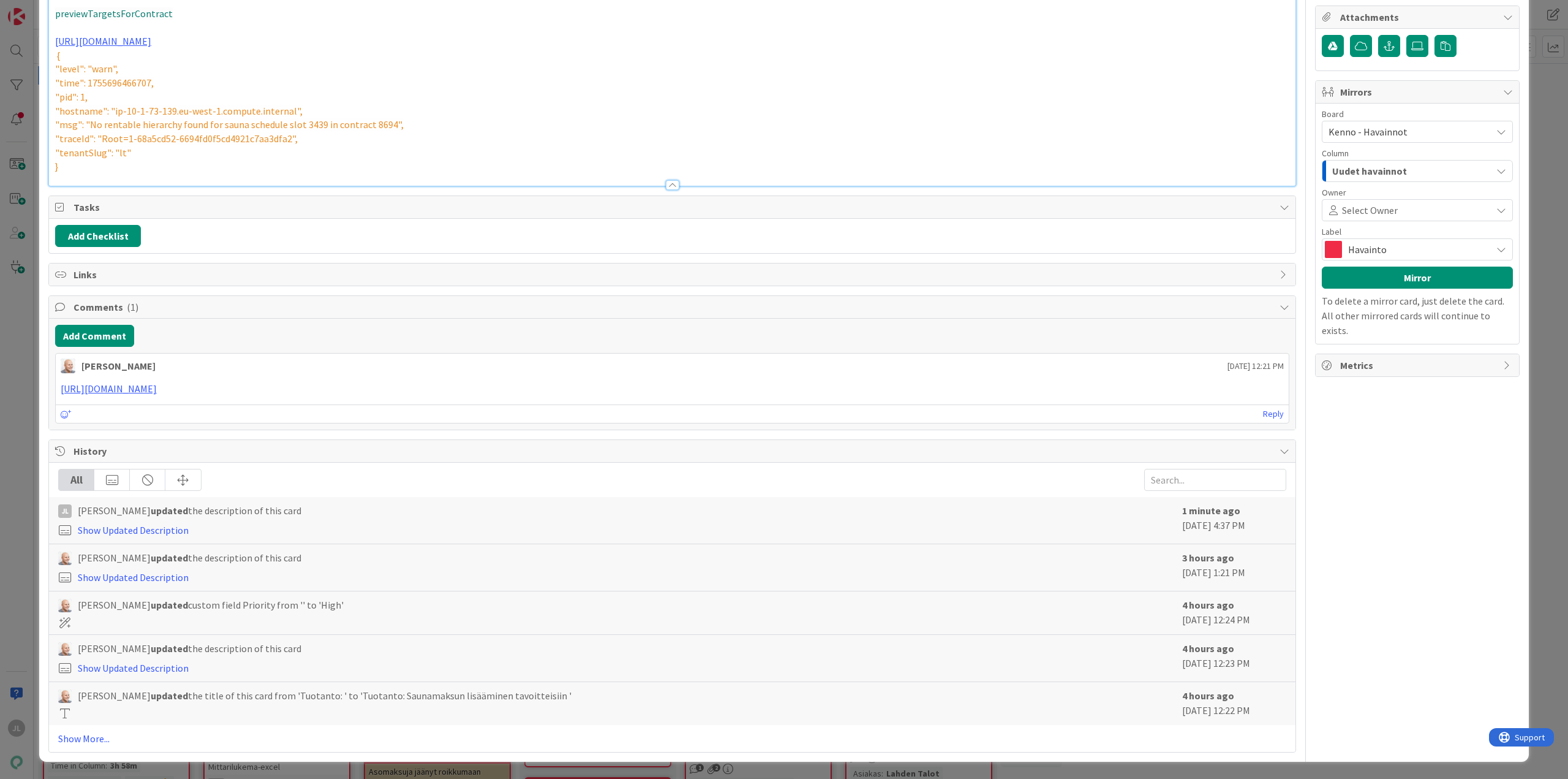
click at [202, 21] on p "previewTargetsForContract" at bounding box center [672, 14] width 1234 height 14
click at [142, 20] on span "previewTargetsForContract" at bounding box center [114, 13] width 118 height 12
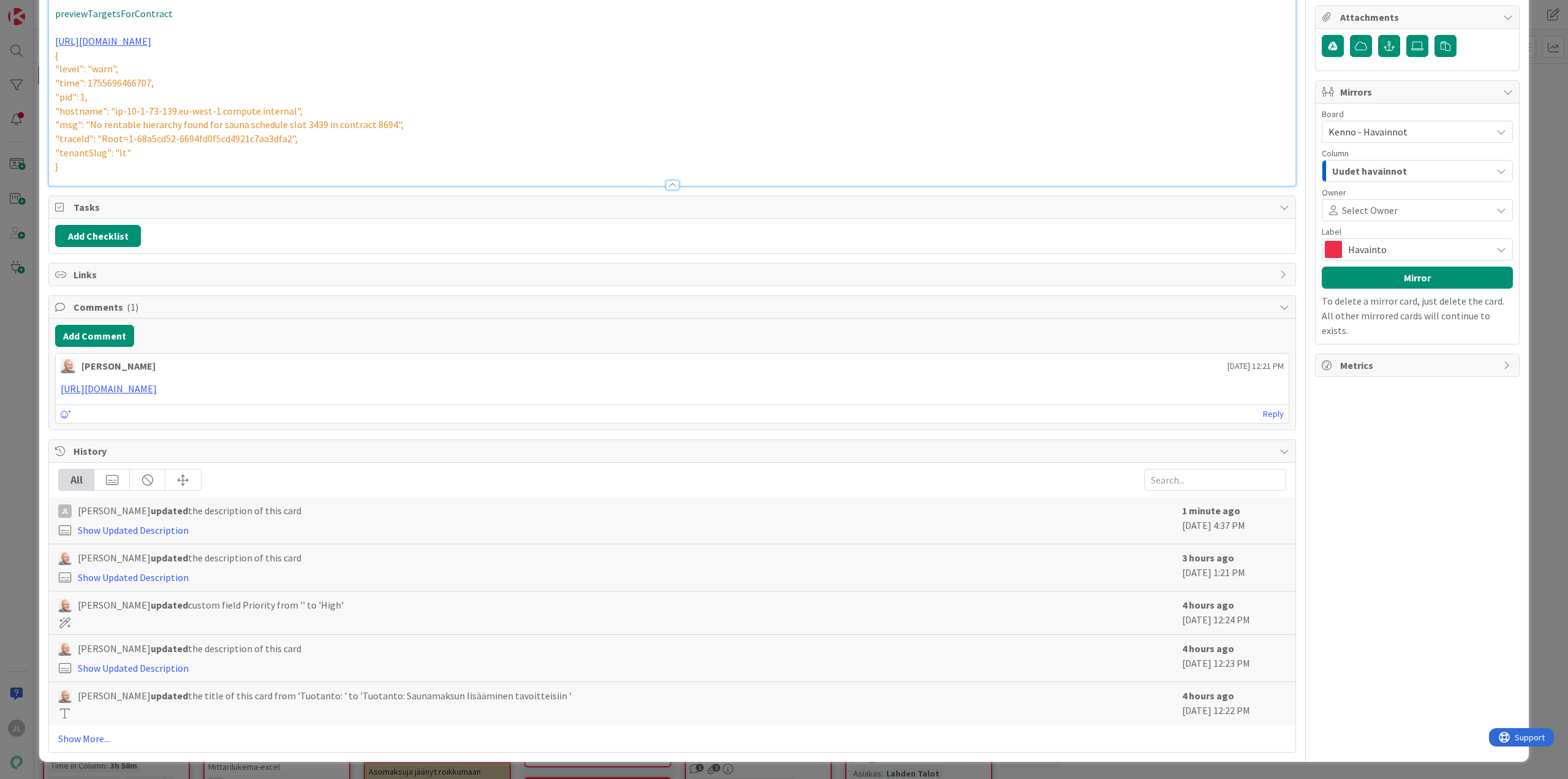
click at [150, 20] on span "previewTargetsForContract" at bounding box center [114, 13] width 118 height 12
click at [211, 21] on p "previewTargetsForContract" at bounding box center [672, 14] width 1234 height 14
click at [113, 20] on span "previewTargetsForContract" at bounding box center [114, 13] width 118 height 12
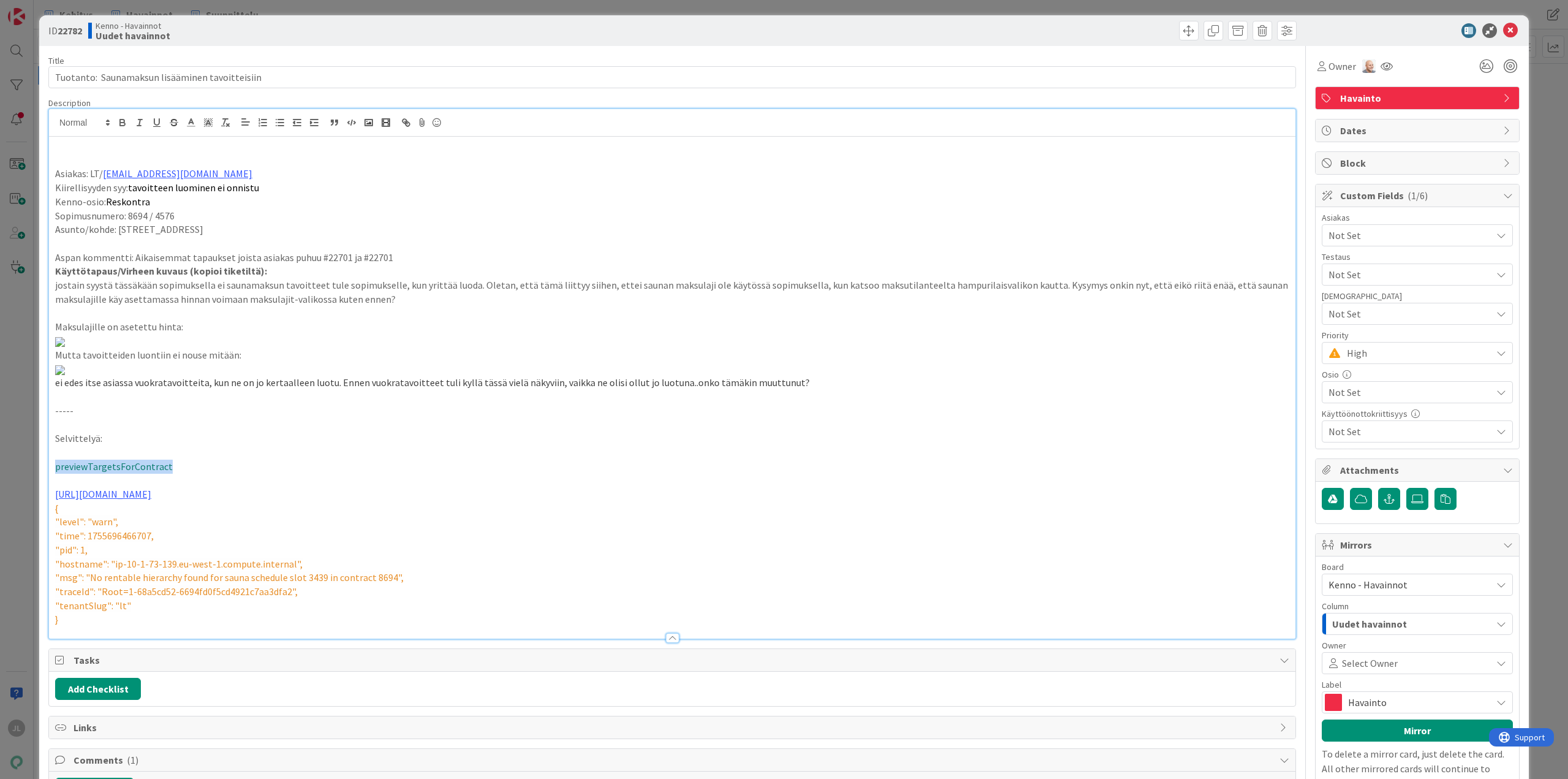
scroll to position [0, 0]
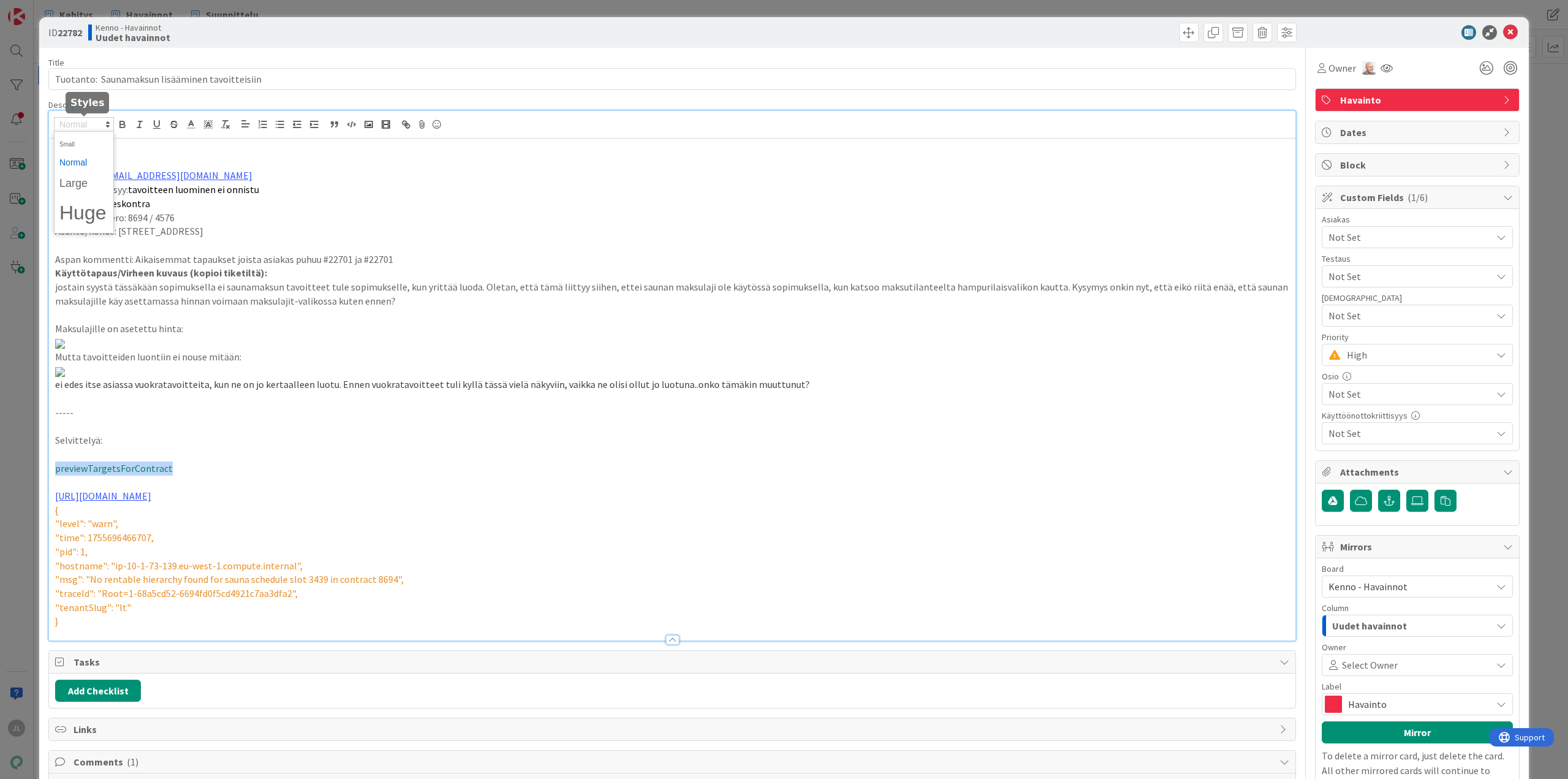
click at [109, 125] on icon at bounding box center [107, 124] width 11 height 11
click at [71, 162] on span at bounding box center [84, 163] width 49 height 19
drag, startPoint x: 364, startPoint y: 163, endPoint x: 355, endPoint y: 161, distance: 9.2
click at [363, 162] on p at bounding box center [672, 162] width 1234 height 14
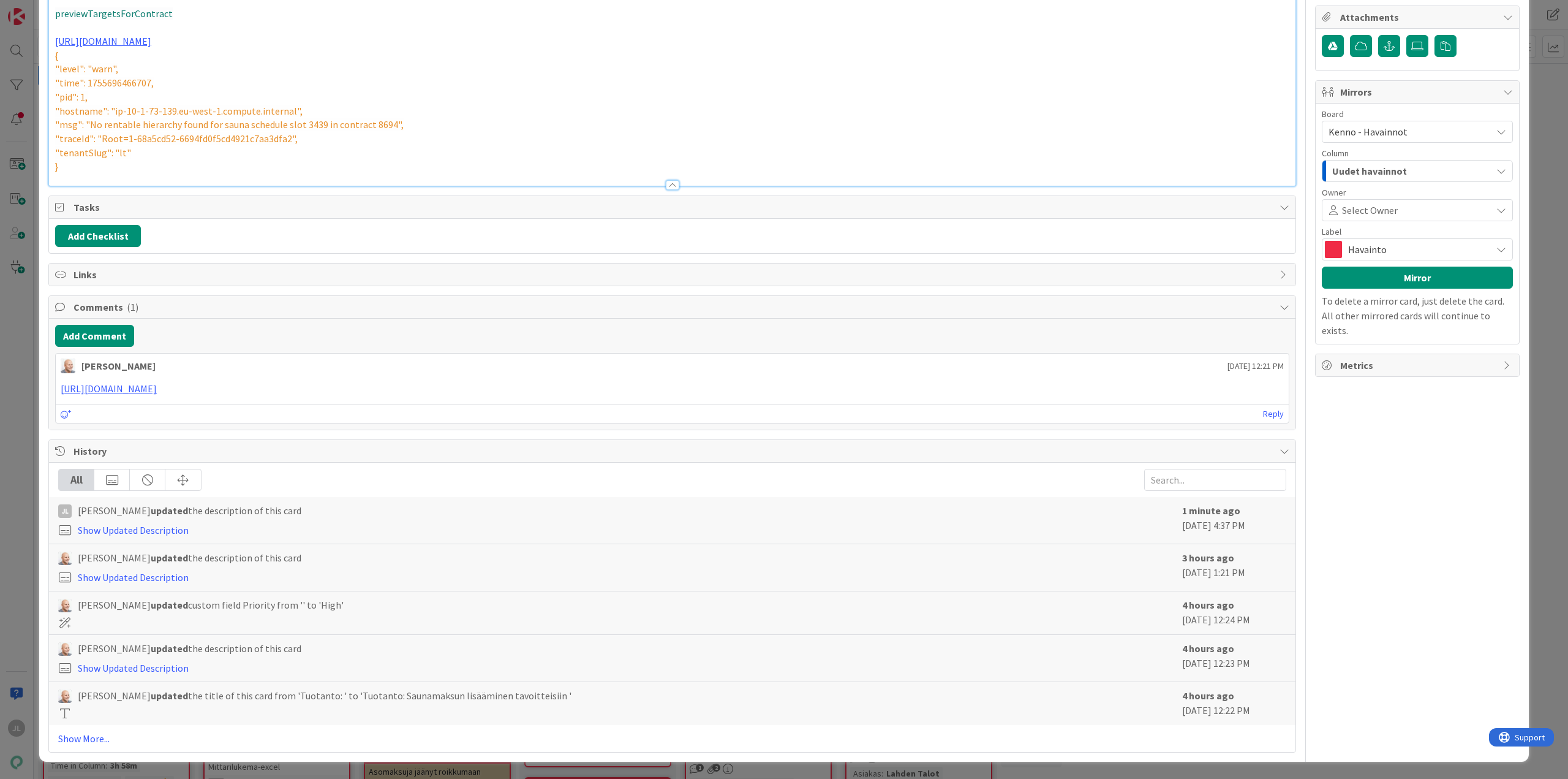
scroll to position [674, 0]
click at [173, 21] on p "previewTargetsForContract" at bounding box center [672, 14] width 1234 height 14
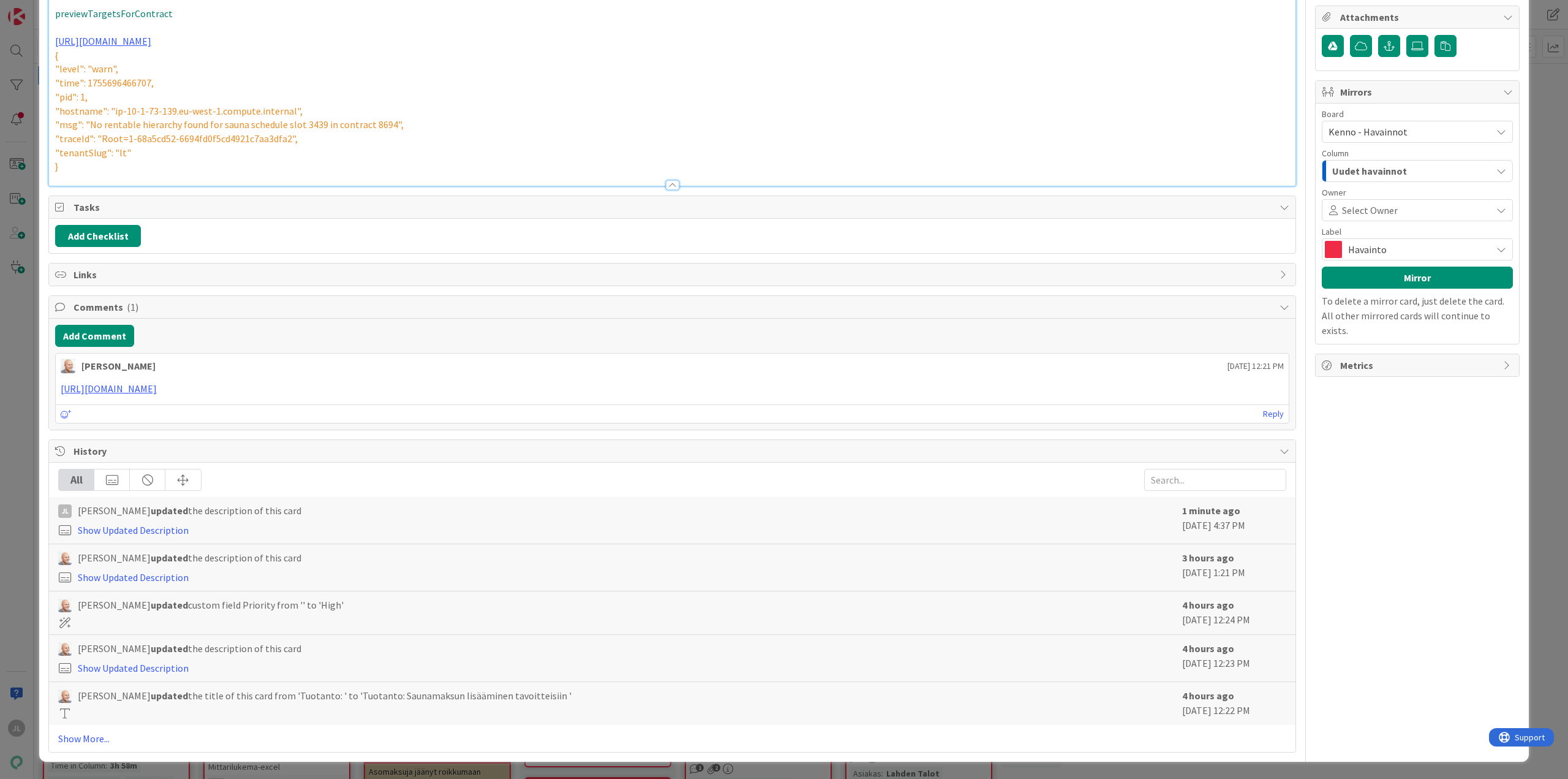
click at [220, 7] on p at bounding box center [672, -1] width 1234 height 14
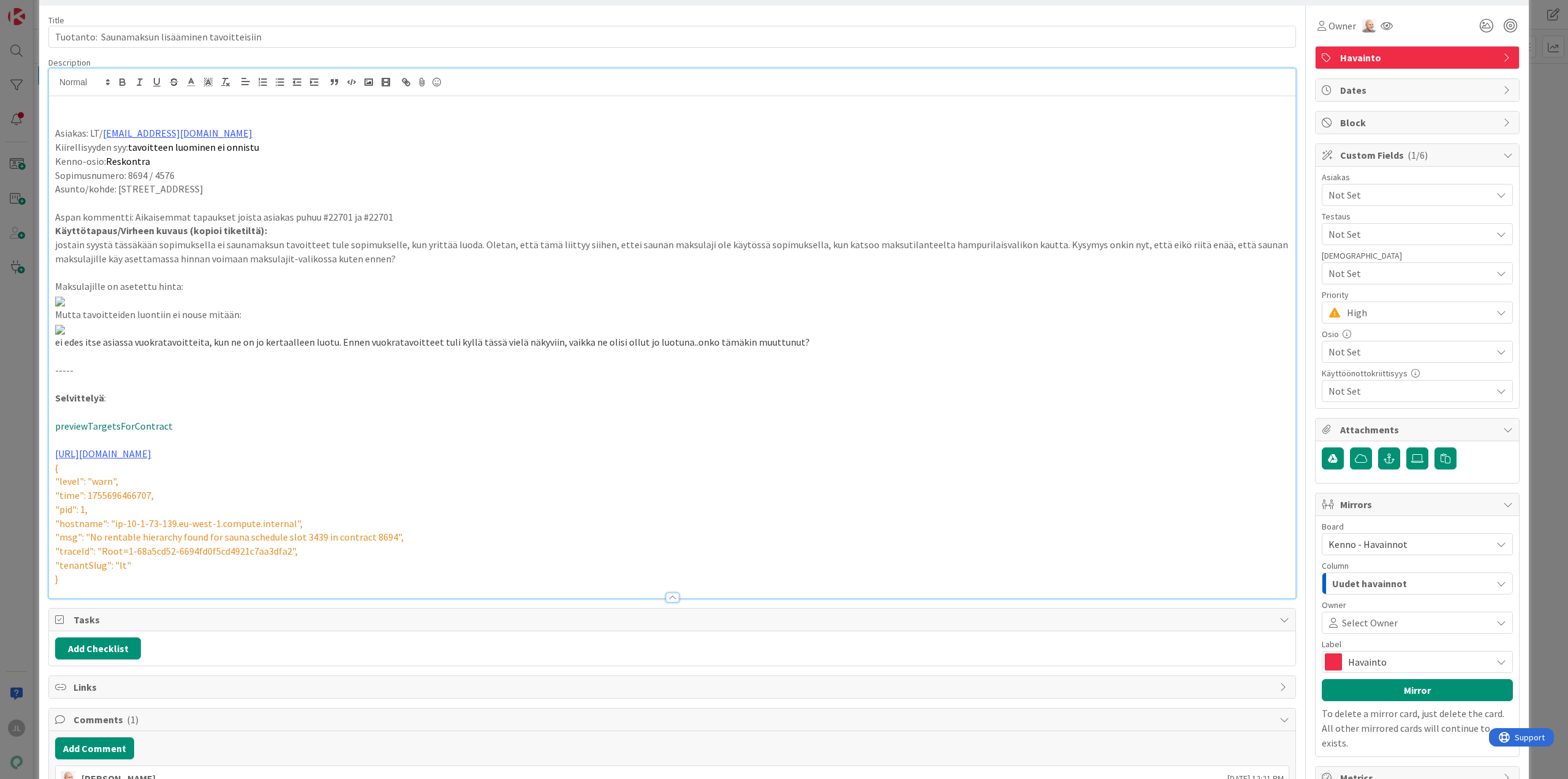
scroll to position [0, 0]
